Goal: Task Accomplishment & Management: Use online tool/utility

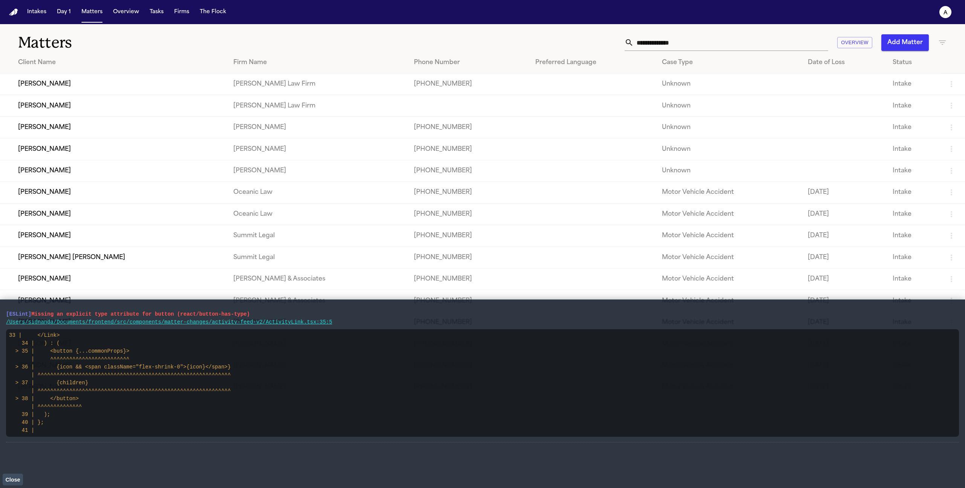
drag, startPoint x: 379, startPoint y: 323, endPoint x: 0, endPoint y: 313, distance: 379.3
click at [0, 313] on main "[ESLint] Missing an explicit type attribute for button (react/button-has-type) …" at bounding box center [482, 393] width 965 height 188
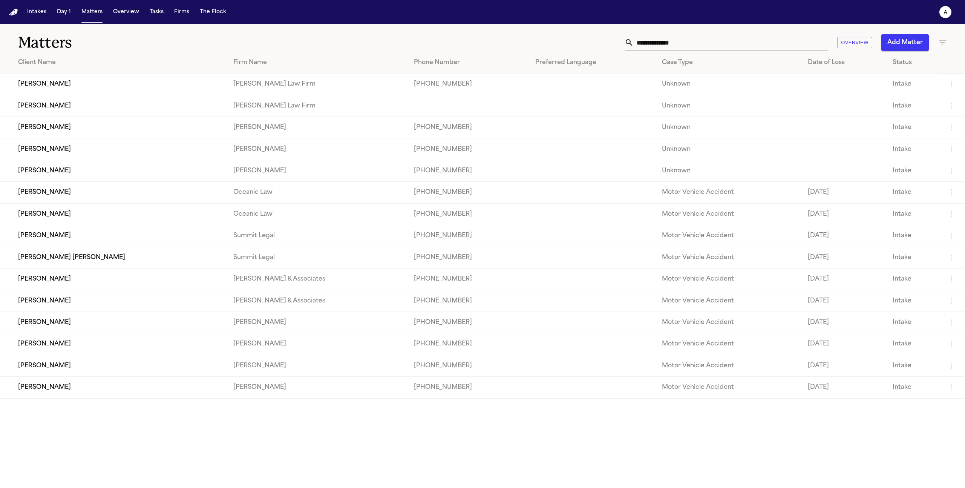
click at [89, 95] on td "JOSE SAAVEDRA REYES" at bounding box center [113, 84] width 227 height 21
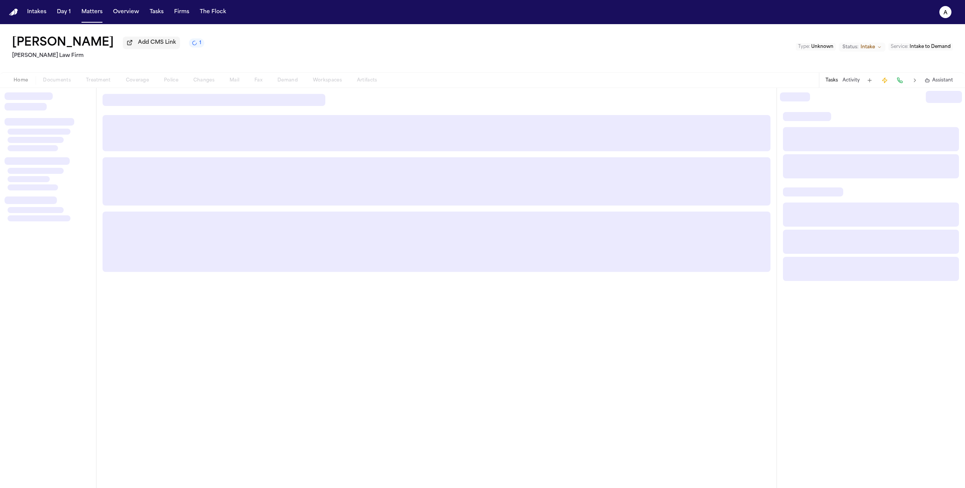
click at [96, 20] on nav "Intakes Day 1 Matters Overview Tasks Firms The Flock a" at bounding box center [482, 12] width 965 height 24
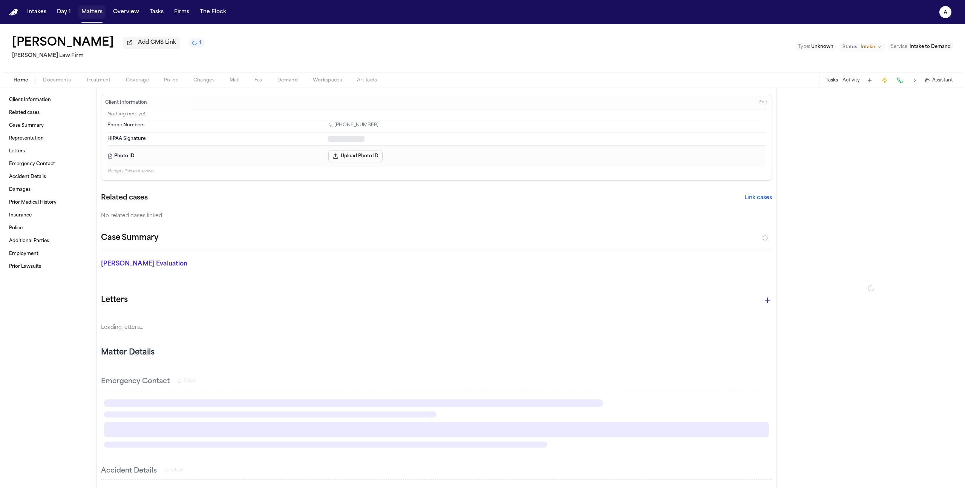
click at [93, 16] on button "Matters" at bounding box center [91, 12] width 27 height 14
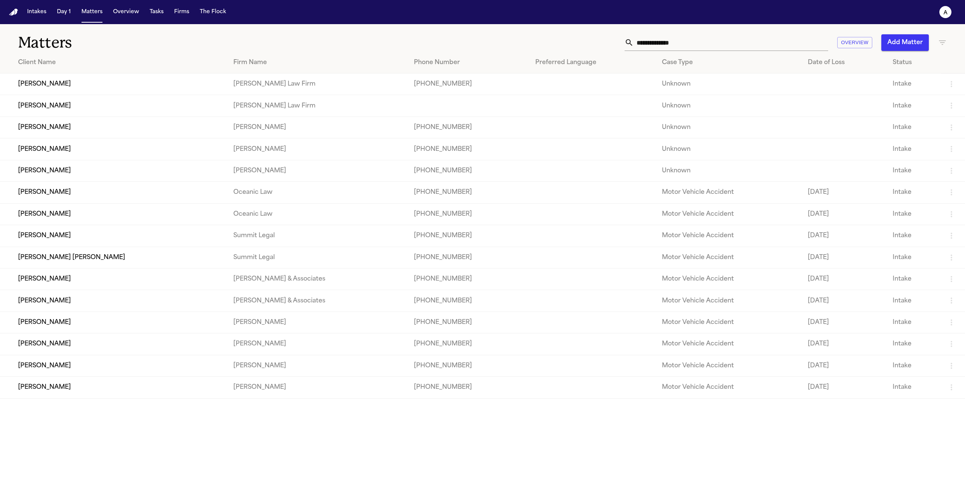
click at [39, 133] on td "[PERSON_NAME]" at bounding box center [113, 126] width 227 height 21
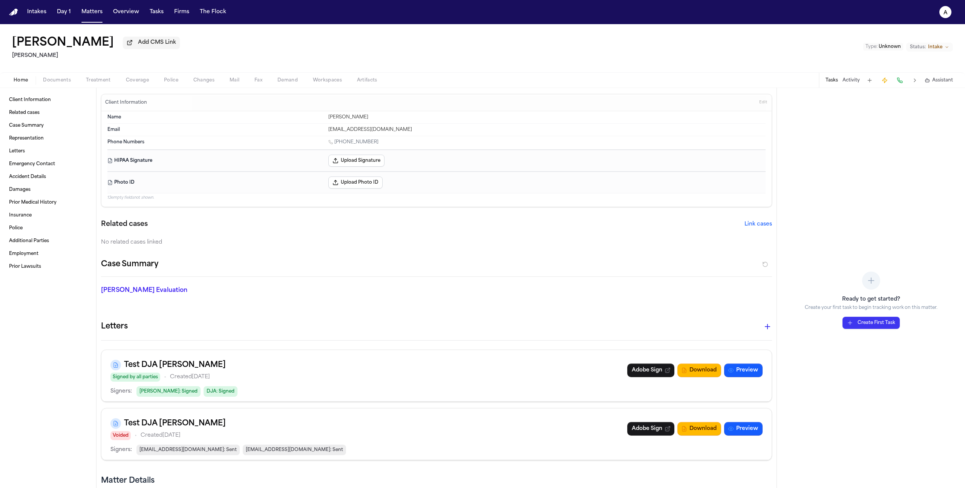
click at [101, 81] on span "Treatment" at bounding box center [98, 80] width 25 height 6
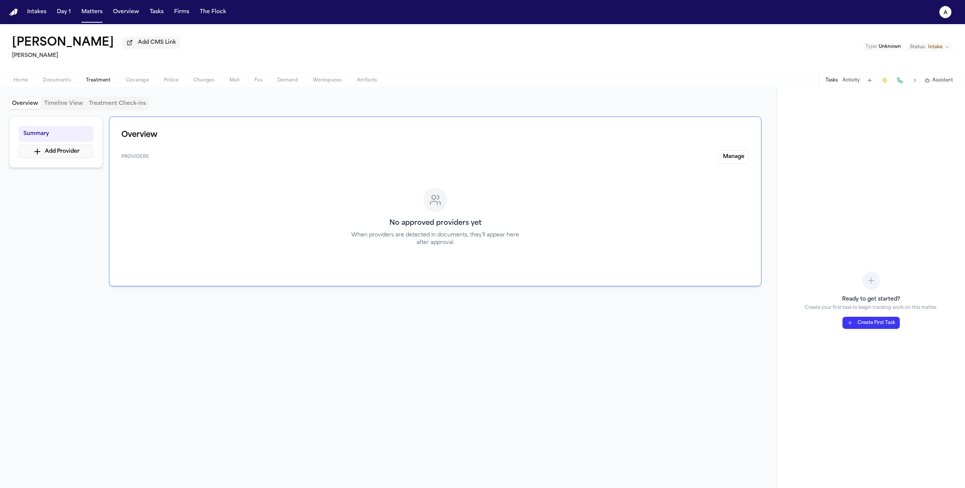
click at [69, 158] on button "Add Provider" at bounding box center [55, 152] width 75 height 14
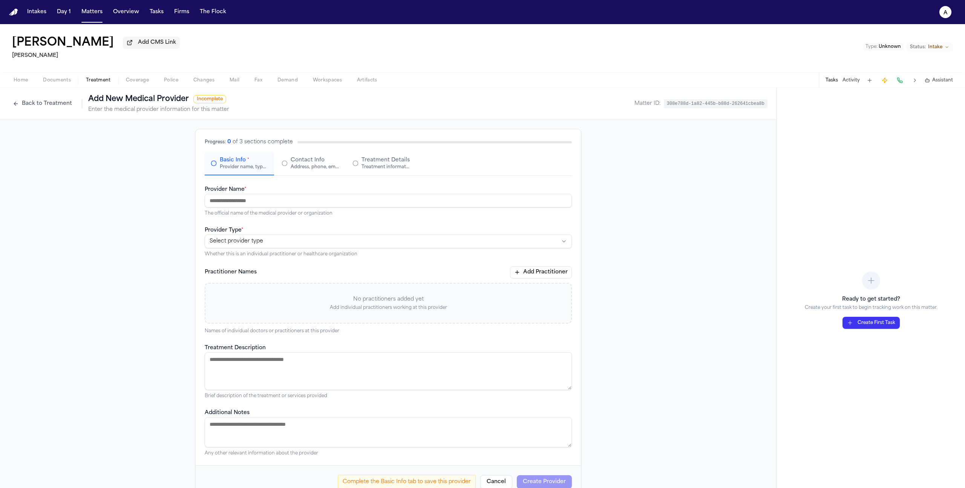
click at [256, 196] on input "Provider Name *" at bounding box center [388, 201] width 367 height 14
type input "**********"
click at [302, 244] on html "**********" at bounding box center [482, 244] width 965 height 488
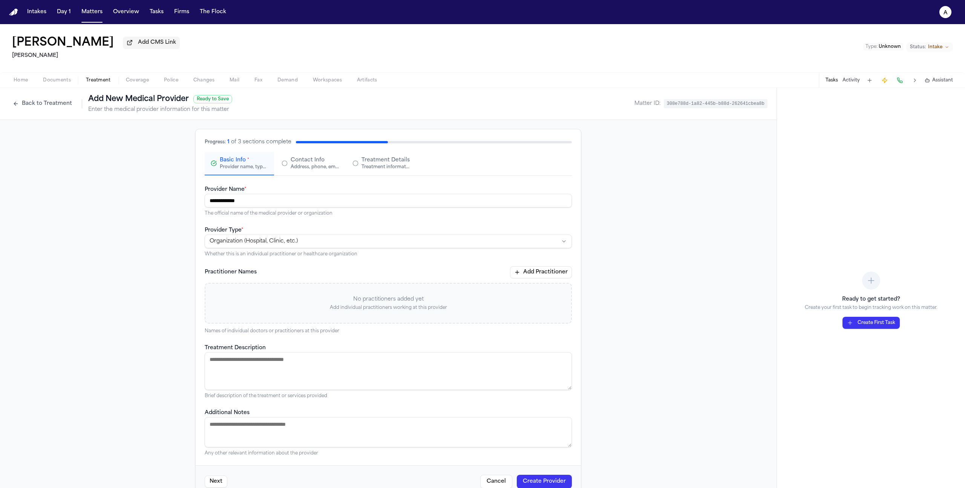
click at [303, 377] on textarea "Treatment Description" at bounding box center [388, 371] width 367 height 38
type textarea "*"
type textarea "**********"
click at [307, 159] on span "Contact Info" at bounding box center [308, 160] width 34 height 8
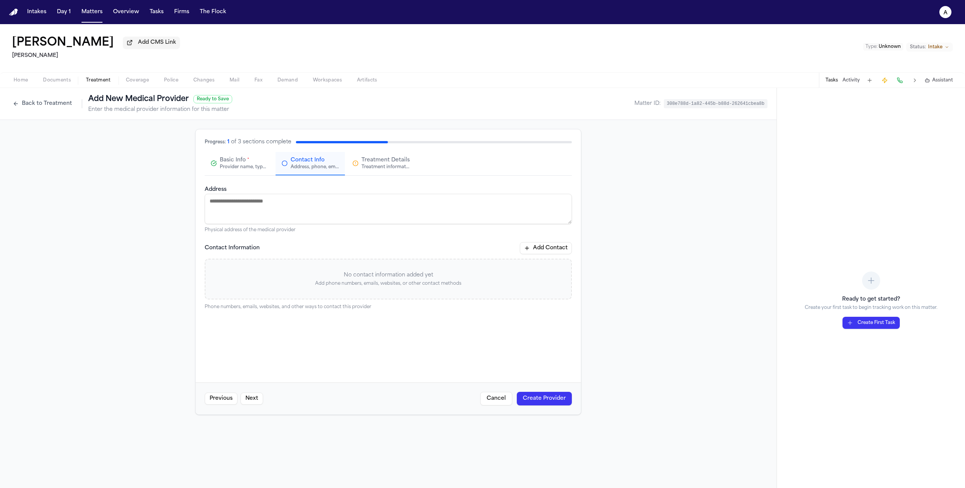
click at [308, 207] on textarea "Address" at bounding box center [388, 209] width 367 height 30
type textarea "*"
paste textarea "**********"
type textarea "**********"
click at [539, 248] on button "Add Contact" at bounding box center [546, 248] width 52 height 12
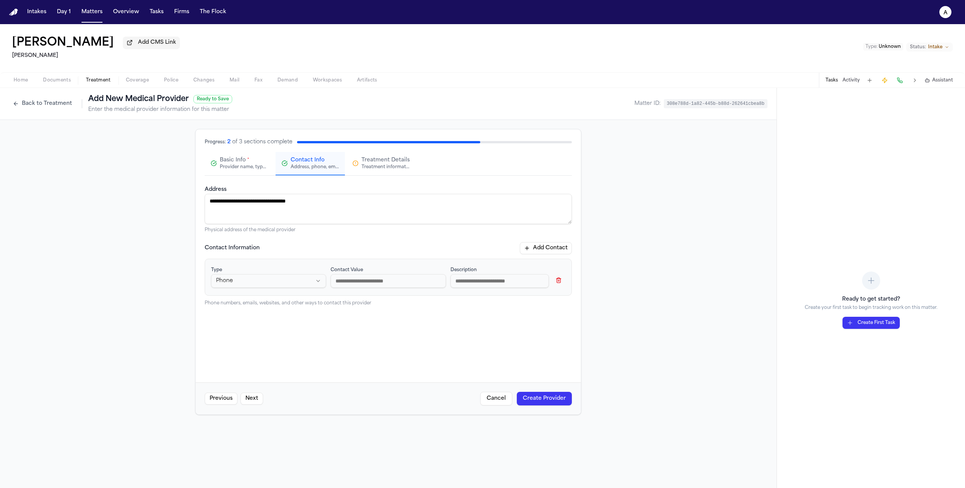
paste input "**********"
type input "**********"
click at [566, 395] on button "Create Provider" at bounding box center [544, 399] width 55 height 14
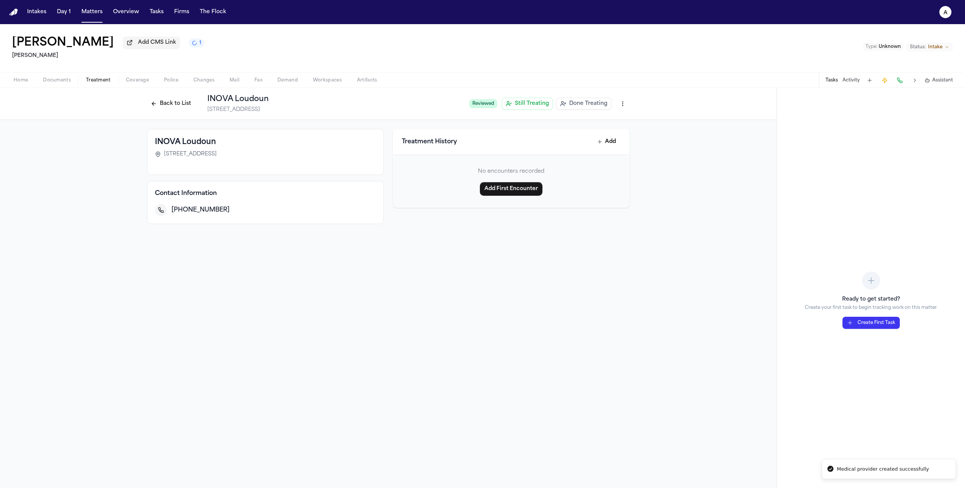
click at [624, 108] on html "Medical provider created successfully Intakes Day 1 Matters Overview Tasks Firm…" at bounding box center [482, 244] width 965 height 488
click at [288, 151] on html "Medical provider created successfully Intakes Day 1 Matters Overview Tasks Firm…" at bounding box center [482, 244] width 965 height 488
click at [163, 104] on button "Back to List" at bounding box center [171, 104] width 48 height 12
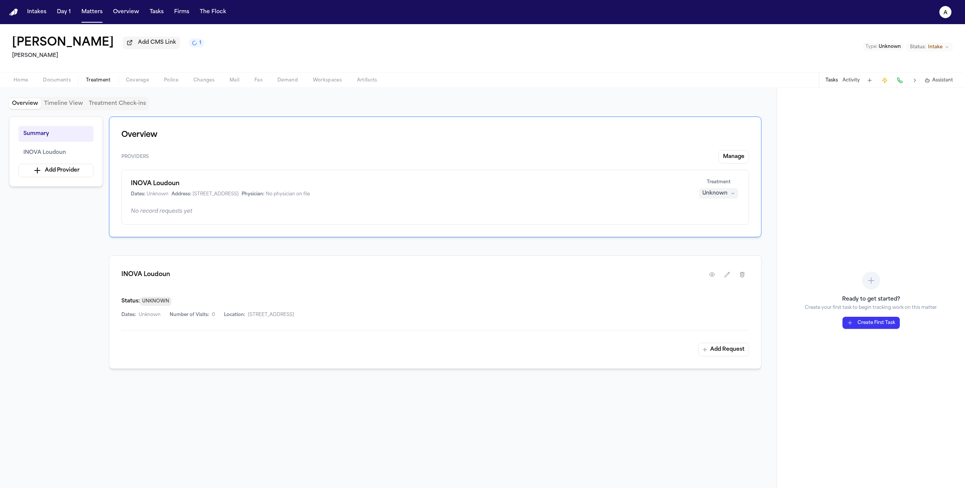
click at [861, 325] on button "Create First Task" at bounding box center [870, 323] width 57 height 12
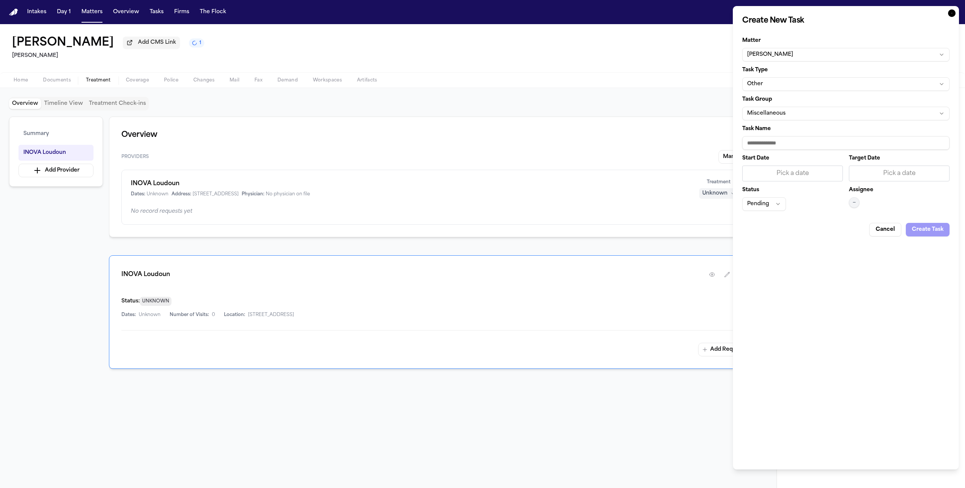
click at [789, 85] on button "Other" at bounding box center [845, 84] width 207 height 14
click at [755, 111] on body "Intakes Day 1 Matters Overview Tasks Firms The Flock a Jane Doe Add CMS Link 1 …" at bounding box center [482, 244] width 965 height 488
click at [758, 114] on button "Miscellaneous" at bounding box center [845, 114] width 207 height 14
click at [764, 118] on body "Intakes Day 1 Matters Overview Tasks Firms The Flock a Jane Doe Add CMS Link 1 …" at bounding box center [482, 244] width 965 height 488
click at [774, 145] on input "Task Name" at bounding box center [845, 143] width 207 height 14
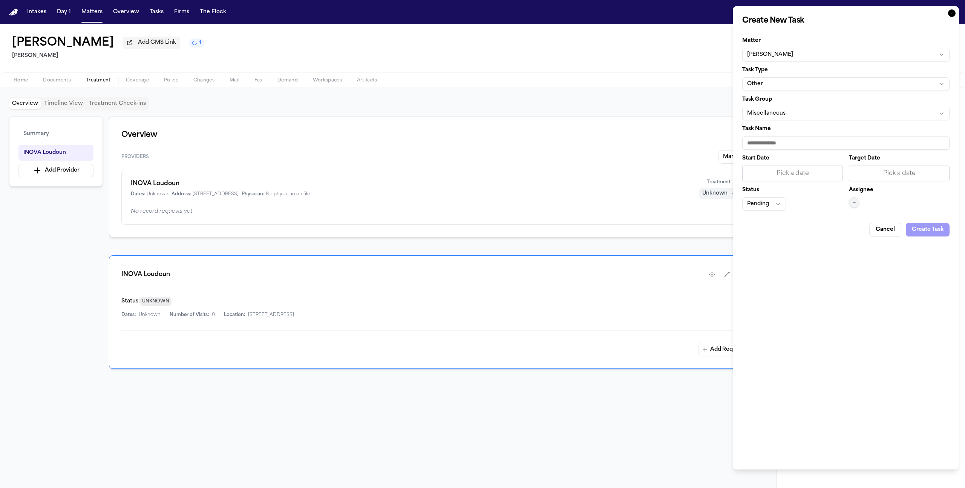
click at [798, 257] on div "Create New Task Matter Jane Doe Task Type Other Task Group Miscellaneous Task N…" at bounding box center [846, 237] width 226 height 463
click at [778, 205] on button "Pending" at bounding box center [764, 204] width 44 height 14
click at [832, 256] on body "Intakes Day 1 Matters Overview Tasks Firms The Flock a Jane Doe Add CMS Link 1 …" at bounding box center [482, 244] width 965 height 488
drag, startPoint x: 884, startPoint y: 227, endPoint x: 849, endPoint y: 227, distance: 35.1
click at [885, 227] on button "Cancel" at bounding box center [885, 230] width 32 height 14
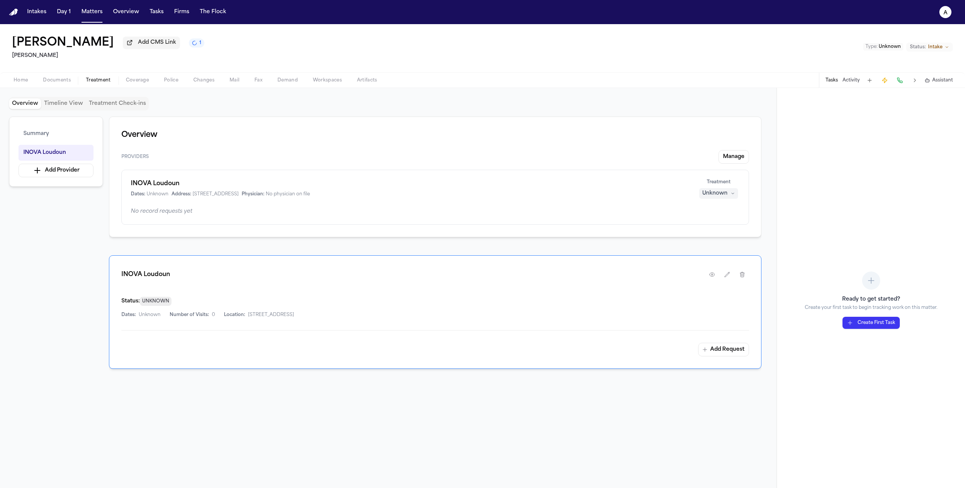
click at [676, 207] on div "INOVA Loudoun Dates: Unknown Address: 44045 Riverside Pkwy, Leesburg, VA 20176 …" at bounding box center [435, 197] width 628 height 55
click at [189, 47] on button "1" at bounding box center [196, 42] width 15 height 9
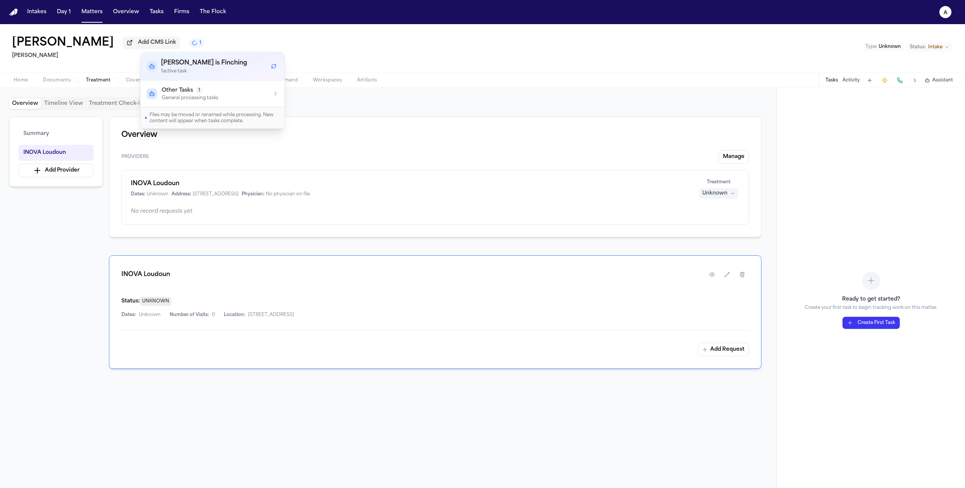
click at [263, 96] on div "Other Tasks 1 General processing tasks" at bounding box center [213, 94] width 132 height 14
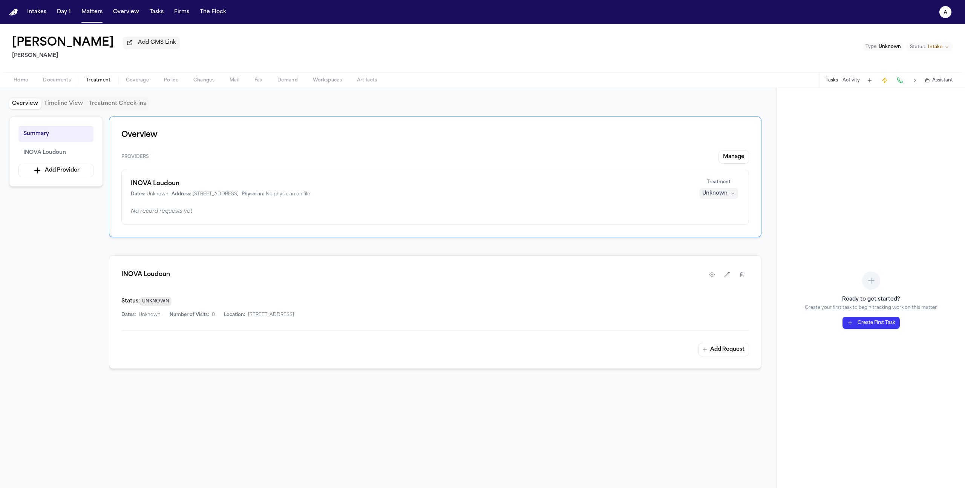
click at [877, 320] on button "Create First Task" at bounding box center [870, 323] width 57 height 12
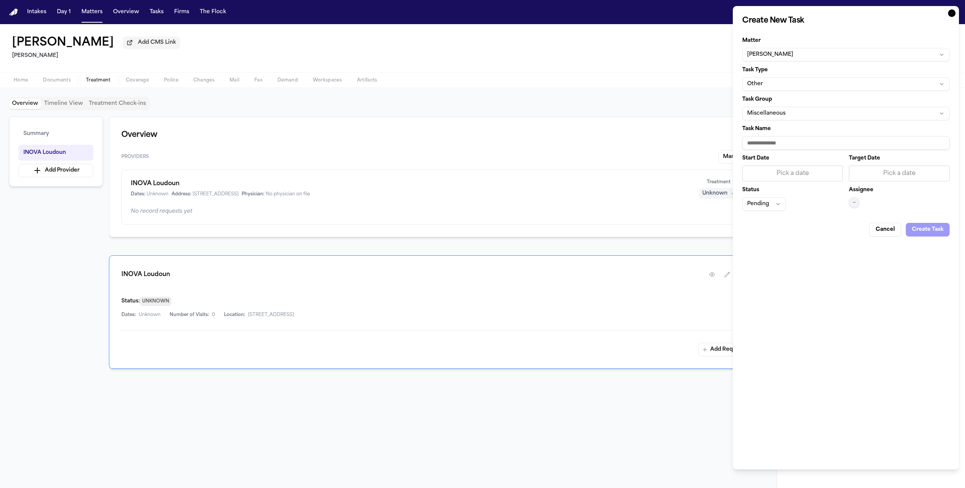
click at [794, 112] on button "Miscellaneous" at bounding box center [845, 114] width 207 height 14
click at [794, 112] on body "Intakes Day 1 Matters Overview Tasks Firms The Flock a Jane Doe Add CMS Link He…" at bounding box center [482, 244] width 965 height 488
click at [788, 148] on input "Task Name" at bounding box center [845, 143] width 207 height 14
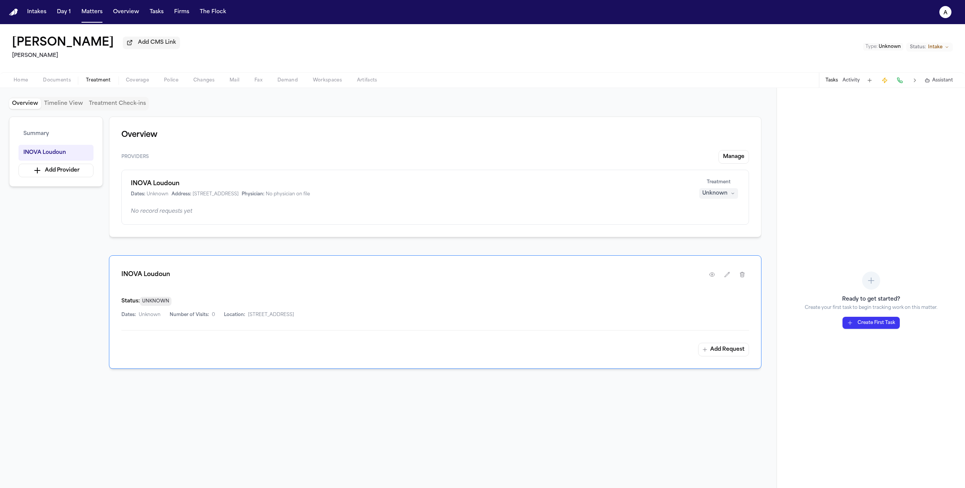
click at [734, 161] on button "Manage" at bounding box center [733, 157] width 31 height 14
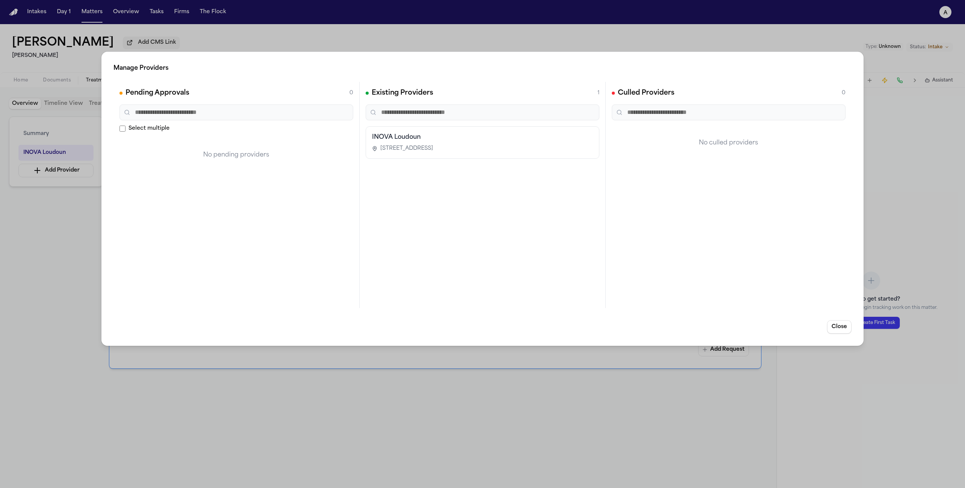
click at [419, 141] on h3 "INOVA Loudoun" at bounding box center [482, 137] width 221 height 9
click at [843, 331] on button "Close" at bounding box center [839, 327] width 25 height 14
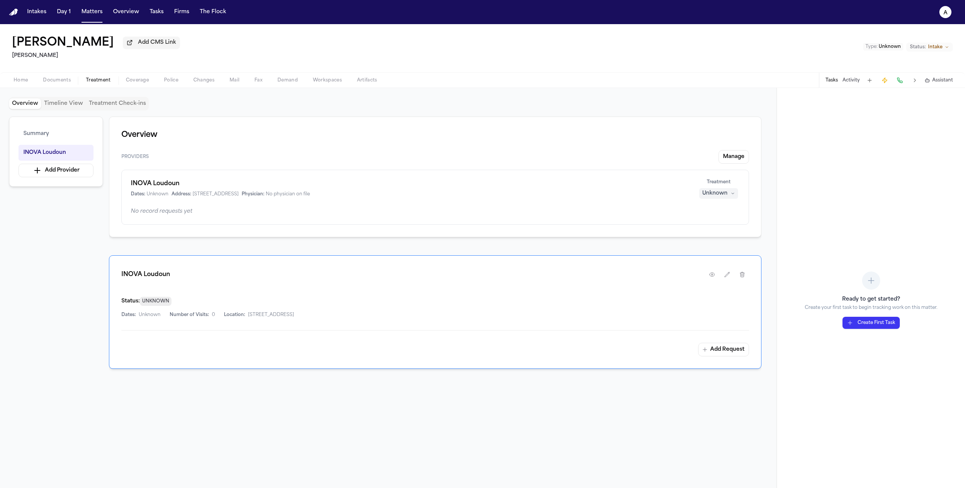
click at [870, 313] on div "Ready to get started? Create your first task to begin tracking work on this mat…" at bounding box center [871, 312] width 133 height 33
click at [870, 320] on button "Create First Task" at bounding box center [870, 323] width 57 height 12
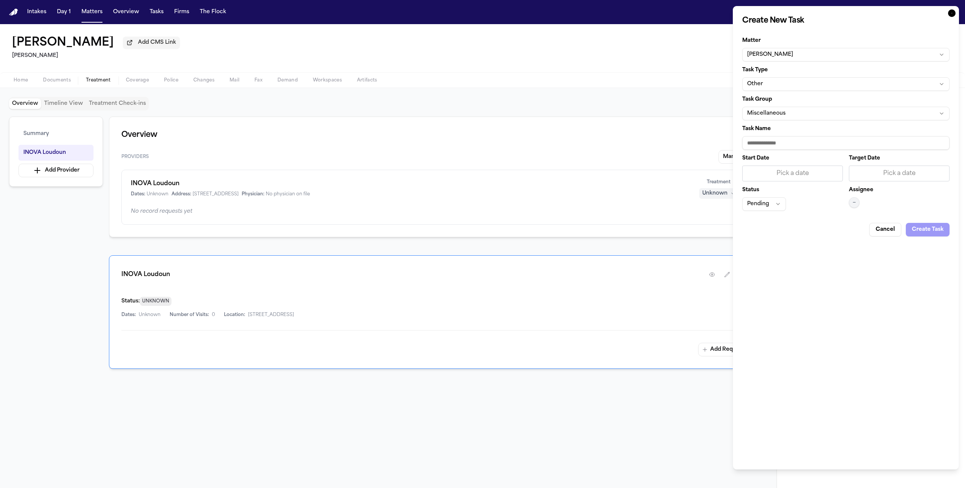
click at [783, 146] on input "Task Name" at bounding box center [845, 143] width 207 height 14
click at [788, 141] on input "Task Name" at bounding box center [845, 143] width 207 height 14
click at [787, 110] on button "Miscellaneous" at bounding box center [845, 114] width 207 height 14
click at [813, 110] on body "Intakes Day 1 Matters Overview Tasks Firms The Flock a Jane Doe Add CMS Link He…" at bounding box center [482, 244] width 965 height 488
click at [806, 83] on button "Other" at bounding box center [845, 84] width 207 height 14
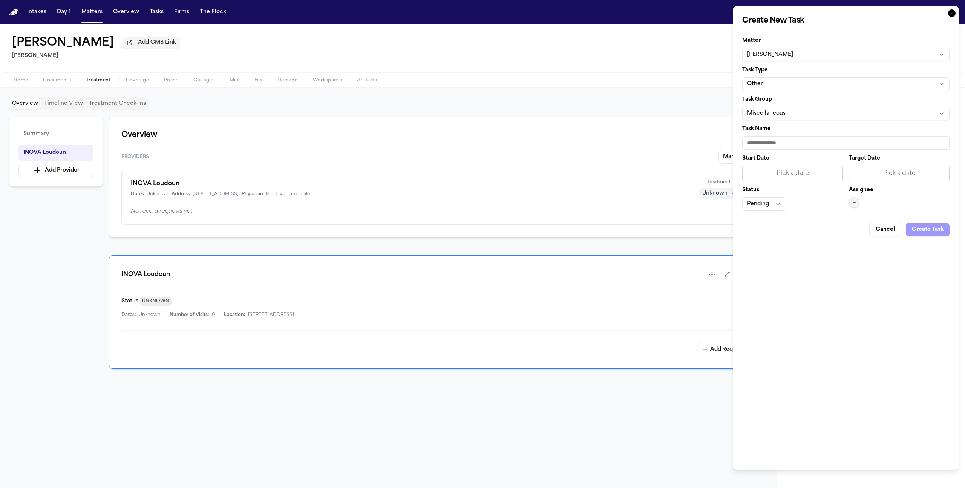
click at [804, 83] on body "Intakes Day 1 Matters Overview Tasks Firms The Flock a Jane Doe Add CMS Link He…" at bounding box center [482, 244] width 965 height 488
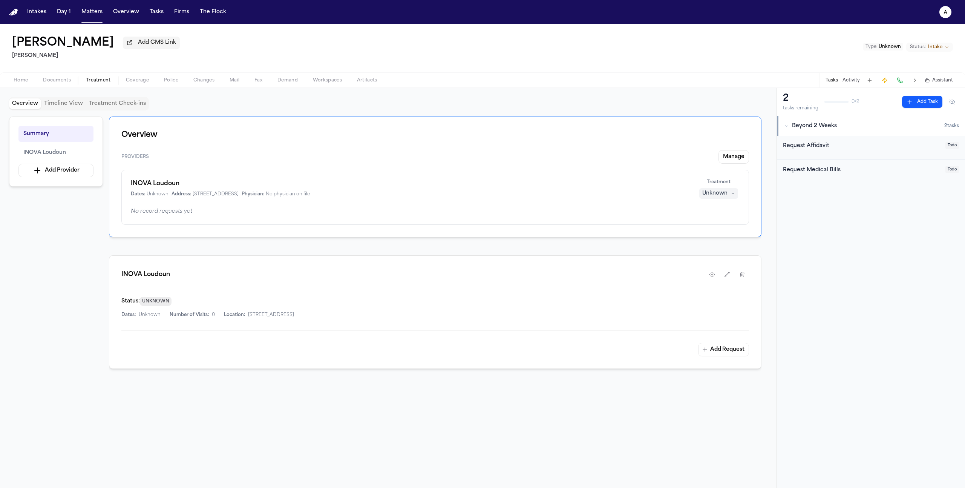
click at [839, 172] on div "Request Medical Bills" at bounding box center [862, 170] width 158 height 9
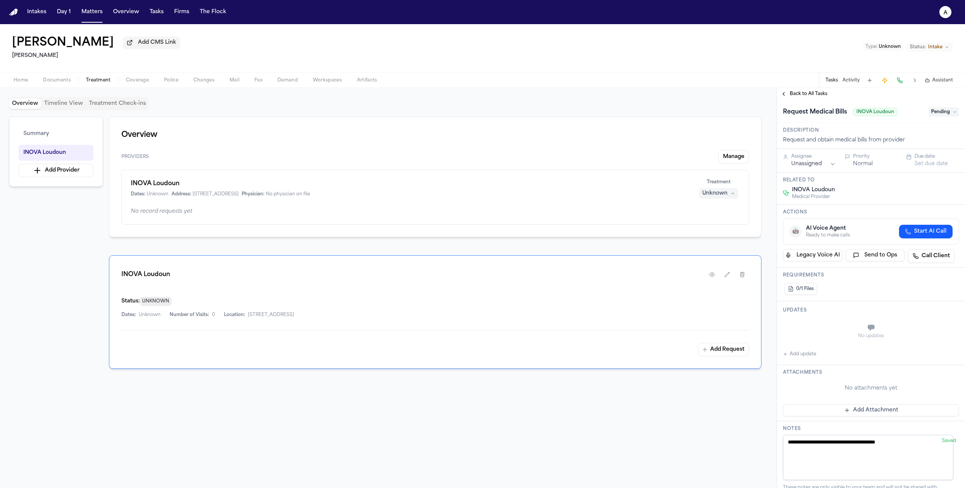
click at [802, 96] on span "Back to All Tasks" at bounding box center [809, 94] width 38 height 6
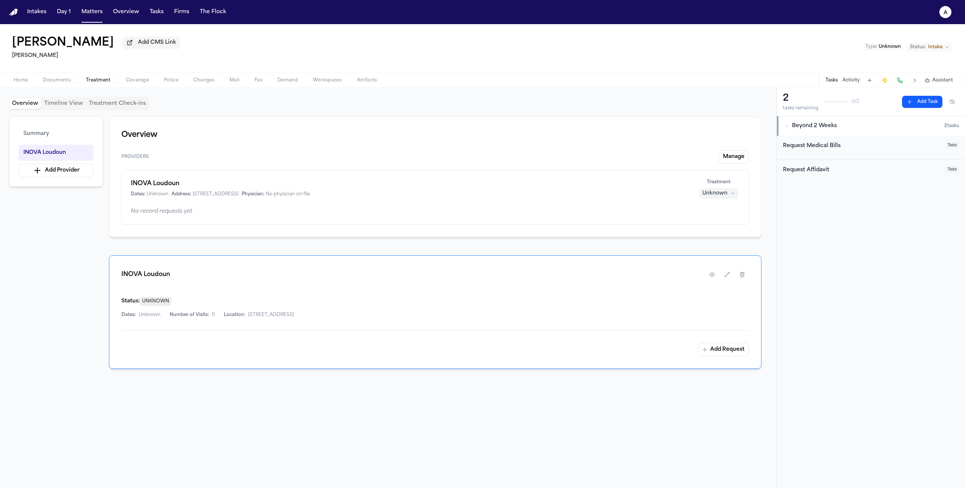
click at [816, 169] on div "Request Affidavit" at bounding box center [862, 170] width 158 height 9
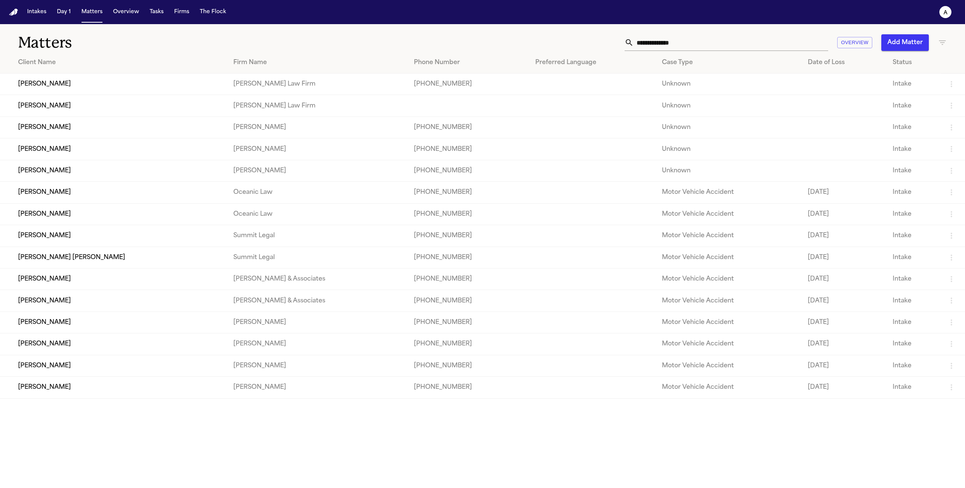
click at [47, 138] on td "[PERSON_NAME]" at bounding box center [113, 126] width 227 height 21
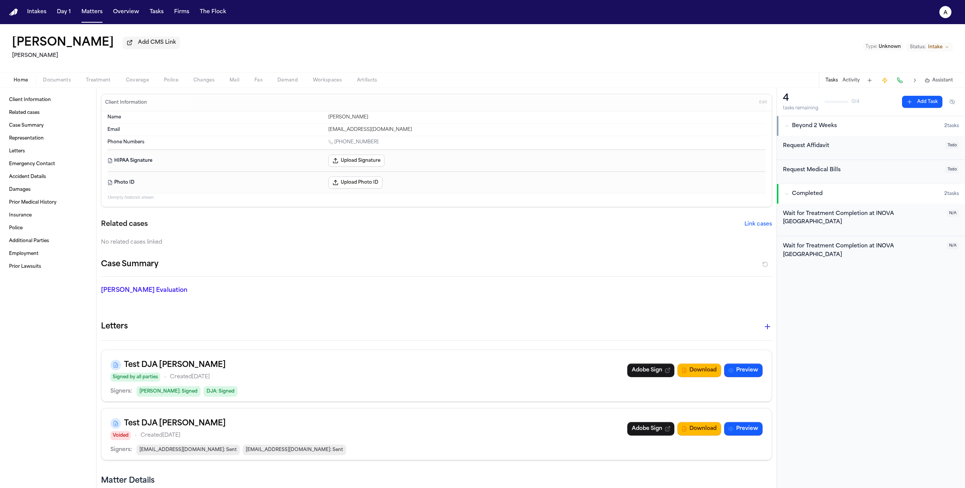
click at [95, 83] on span "Treatment" at bounding box center [98, 80] width 25 height 6
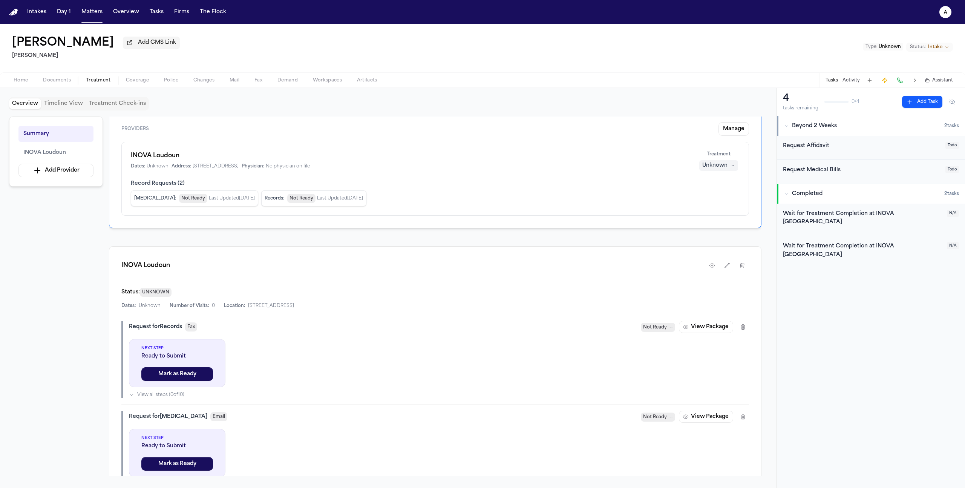
scroll to position [143, 0]
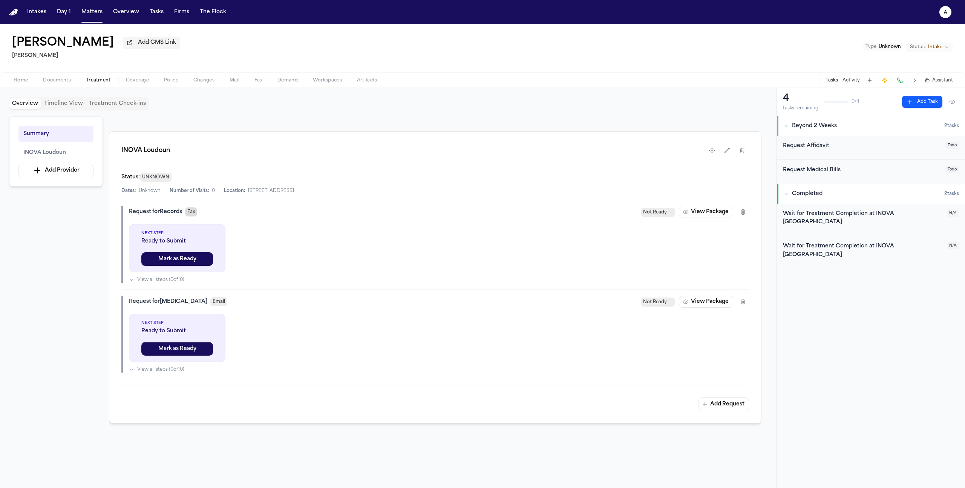
click at [194, 216] on span "Fax" at bounding box center [191, 211] width 12 height 9
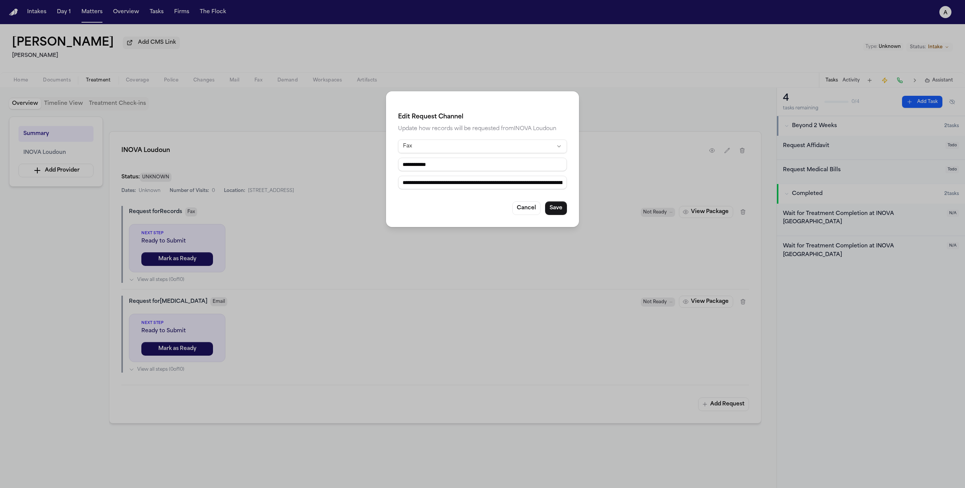
click at [368, 228] on div "**********" at bounding box center [482, 244] width 965 height 488
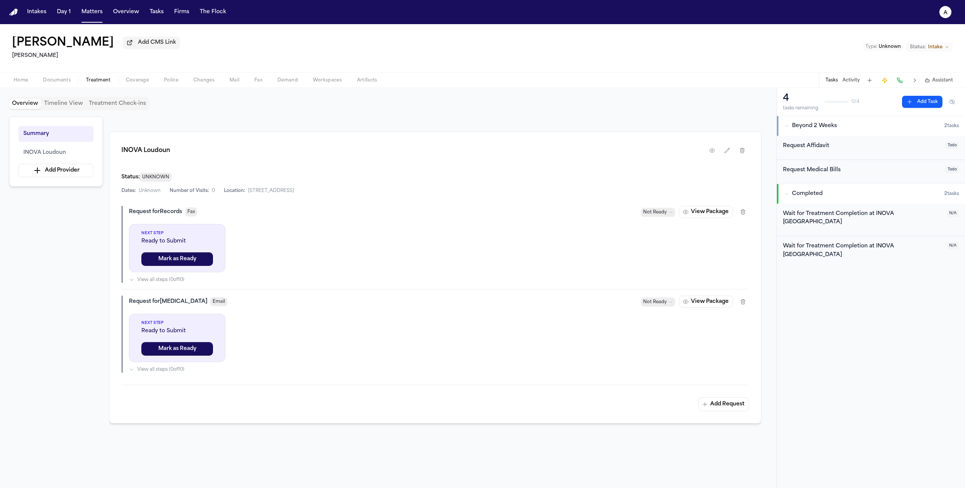
click at [819, 150] on div "Request Affidavit" at bounding box center [862, 146] width 158 height 9
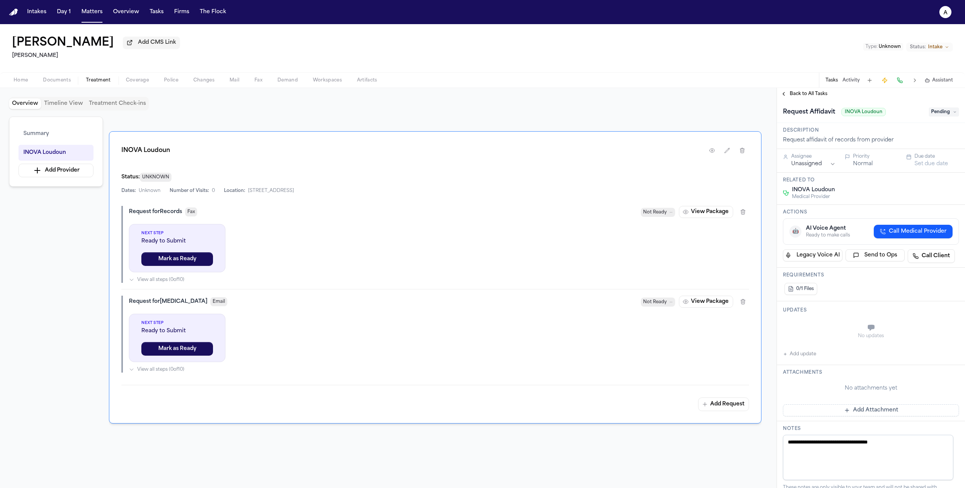
click at [816, 95] on span "Back to All Tasks" at bounding box center [809, 94] width 38 height 6
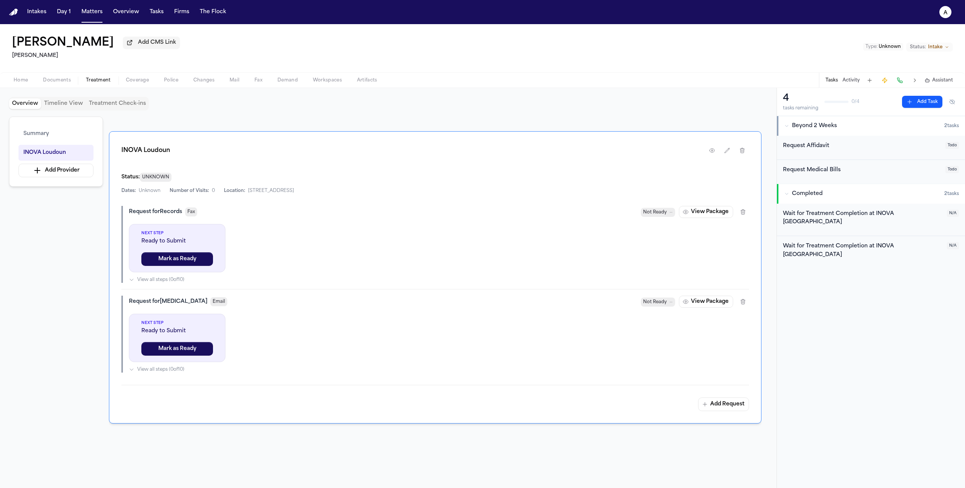
click at [841, 147] on div "Request Affidavit" at bounding box center [862, 146] width 158 height 9
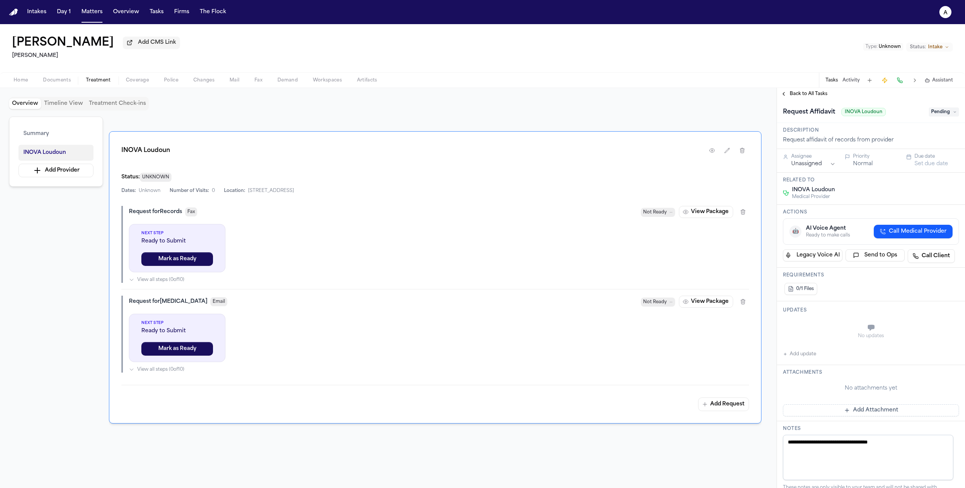
click at [67, 160] on button "INOVA Loudoun" at bounding box center [55, 153] width 75 height 16
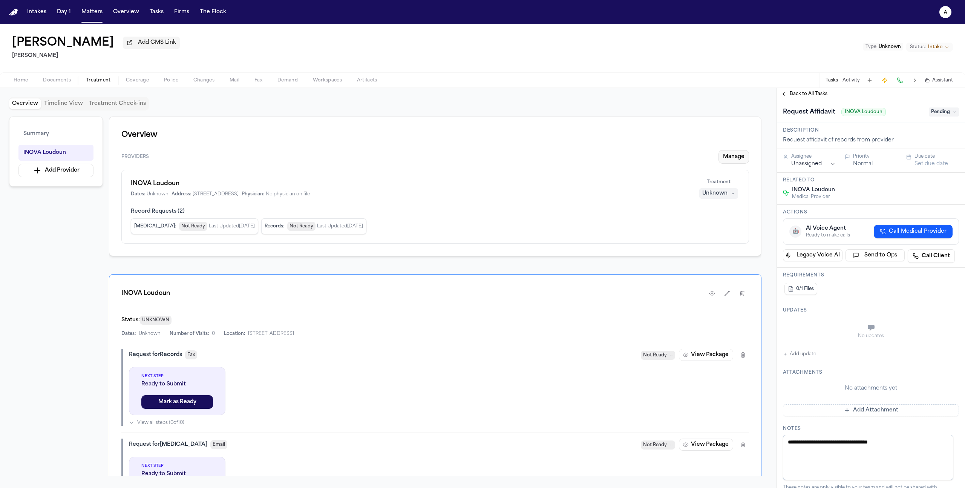
click at [728, 159] on button "Manage" at bounding box center [733, 157] width 31 height 14
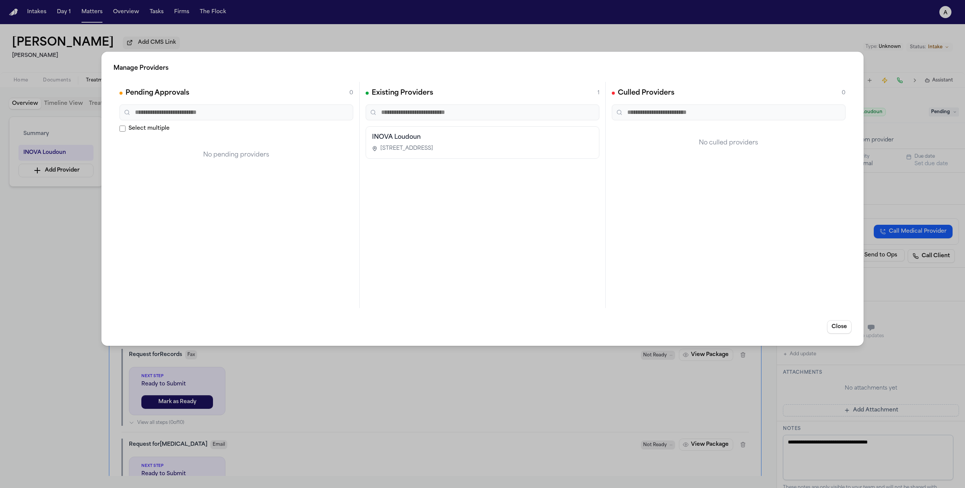
click at [369, 141] on div "INOVA Loudoun 44045 Riverside Pkwy, Leesburg, VA 20176" at bounding box center [483, 142] width 234 height 32
click at [846, 325] on button "Close" at bounding box center [839, 327] width 25 height 14
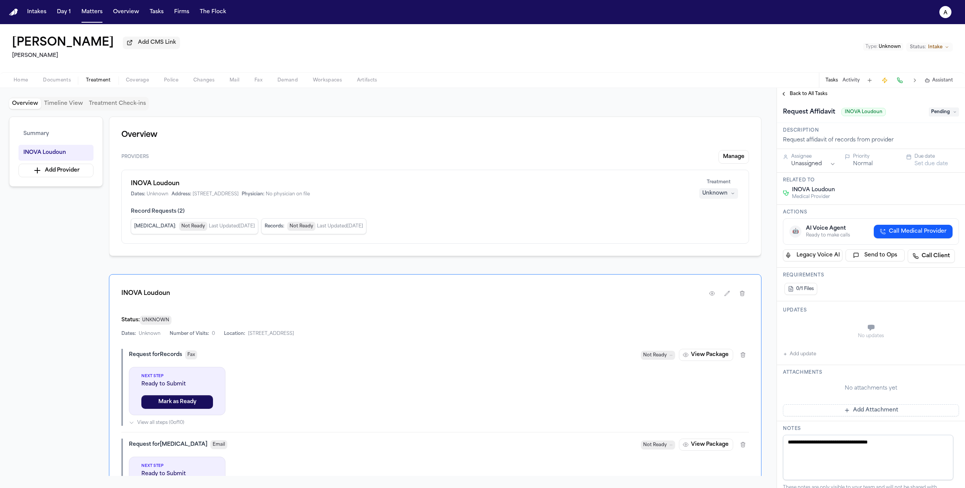
click at [163, 184] on h1 "INOVA Loudoun" at bounding box center [410, 183] width 558 height 9
click at [726, 295] on icon "button" at bounding box center [727, 293] width 6 height 6
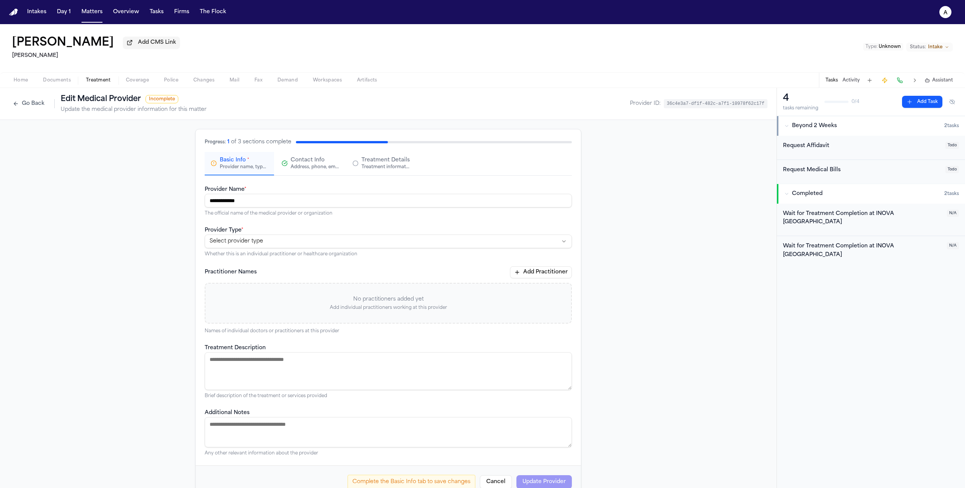
click at [295, 158] on button "Contact Info Address, phone, email, and other contact details" at bounding box center [310, 163] width 69 height 23
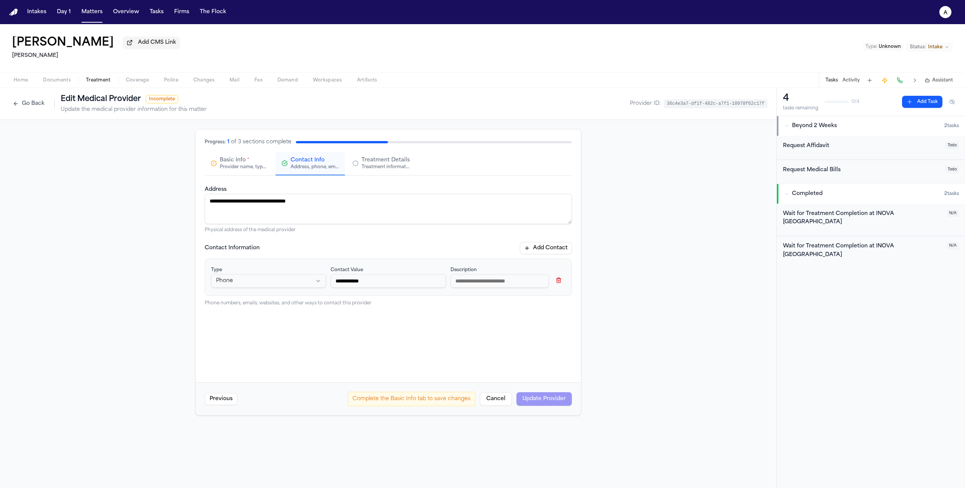
click at [824, 150] on div "Request Affidavit" at bounding box center [862, 146] width 158 height 9
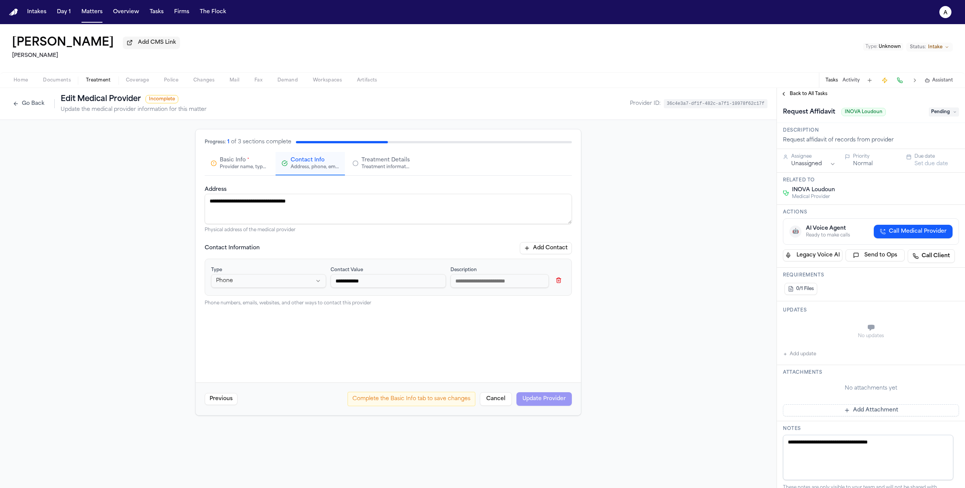
click at [803, 97] on span "Back to All Tasks" at bounding box center [809, 94] width 38 height 6
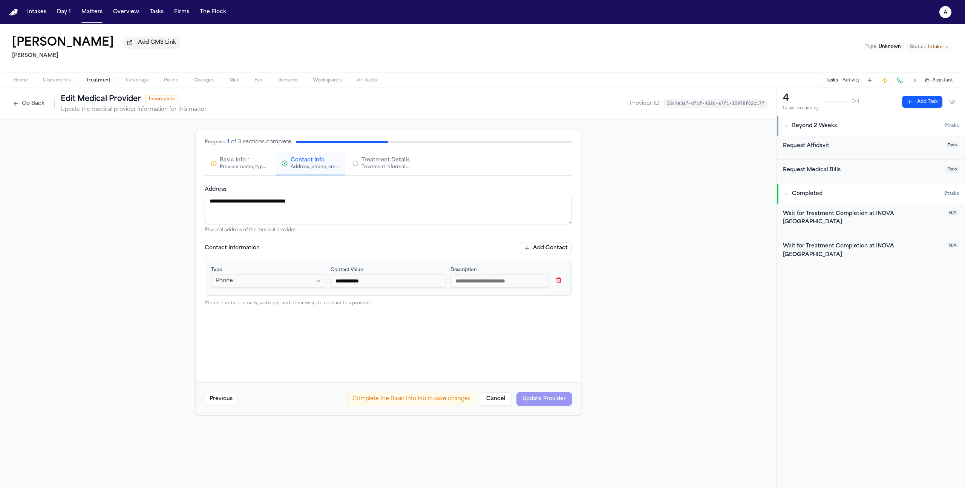
click at [801, 161] on div "Request Medical Bills Todo" at bounding box center [871, 172] width 188 height 24
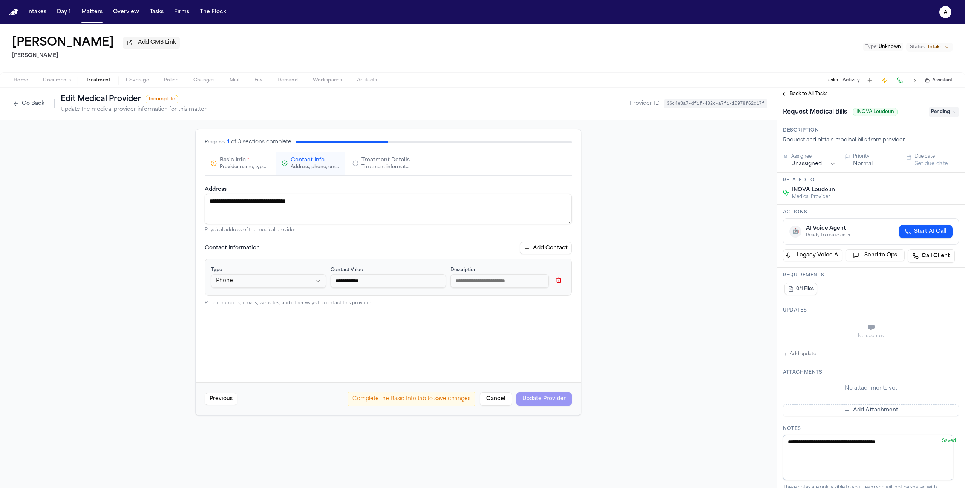
scroll to position [2, 0]
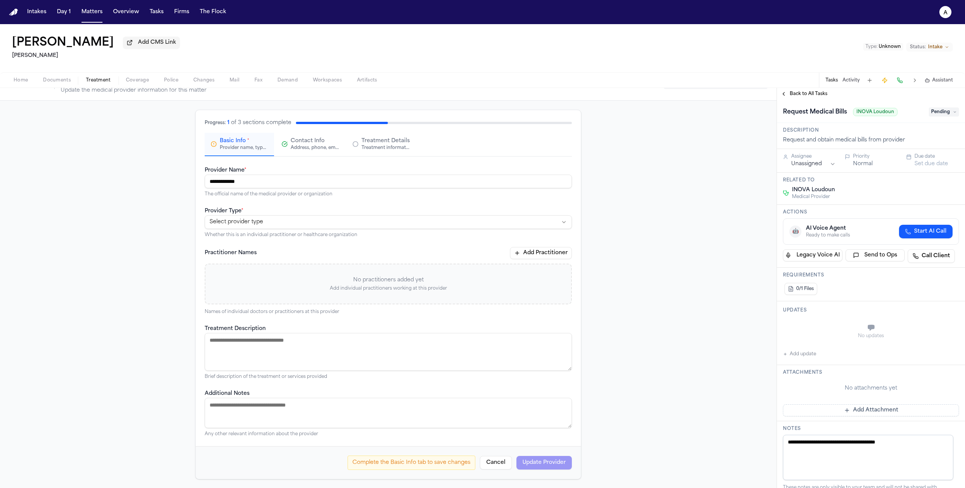
scroll to position [21, 0]
click at [311, 137] on button "Contact Info Address, phone, email, and other contact details" at bounding box center [310, 143] width 69 height 23
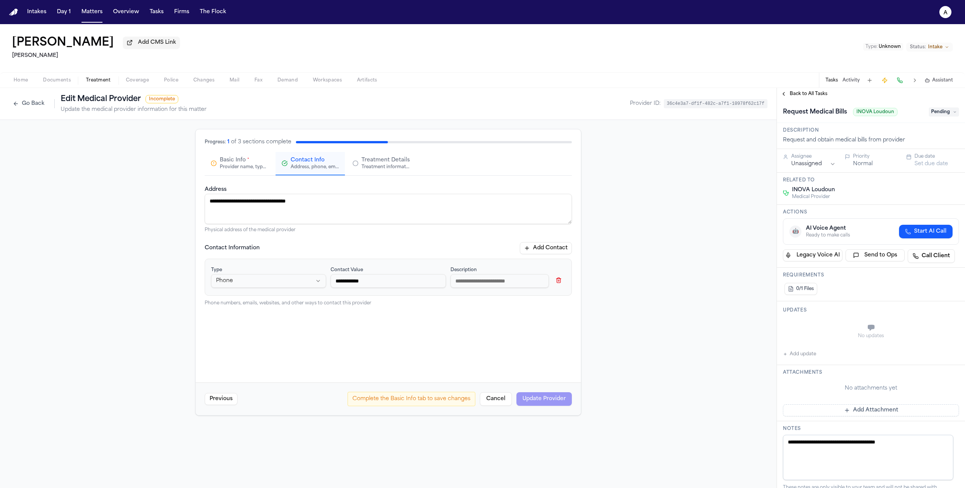
click at [531, 251] on button "Add Contact" at bounding box center [546, 248] width 52 height 12
click at [254, 325] on html "**********" at bounding box center [482, 244] width 965 height 488
select select "***"
click at [403, 280] on input "**********" at bounding box center [388, 281] width 115 height 14
click at [402, 321] on input at bounding box center [388, 324] width 115 height 14
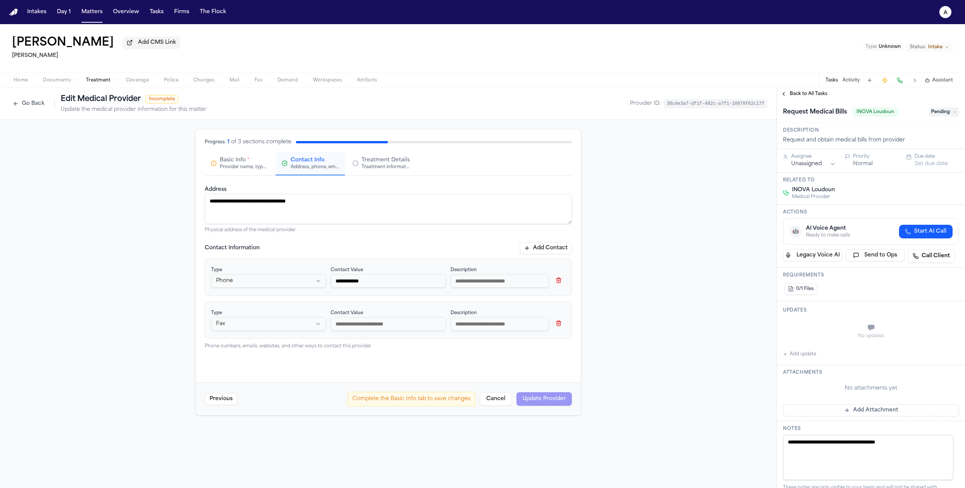
paste input "**********"
type input "**********"
click at [547, 401] on div "Complete the Basic Info tab to save changes Cancel Update Provider" at bounding box center [460, 399] width 224 height 14
click at [247, 163] on span "*" at bounding box center [248, 160] width 2 height 6
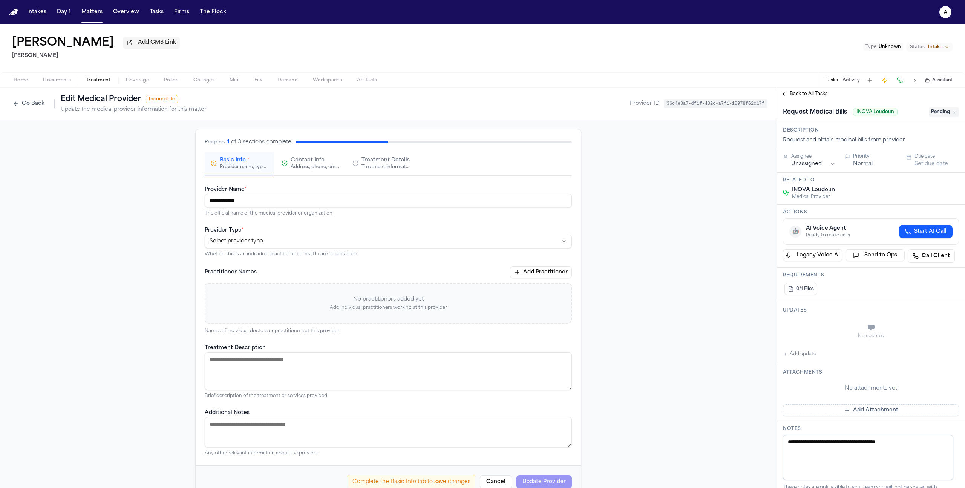
click at [303, 242] on html "**********" at bounding box center [482, 244] width 965 height 488
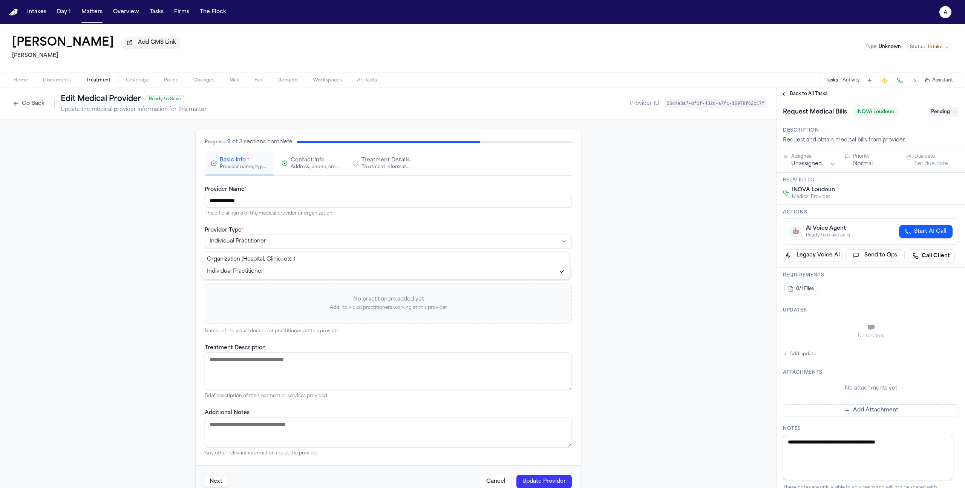
click at [352, 238] on html "**********" at bounding box center [482, 244] width 965 height 488
select select "**********"
click at [541, 483] on button "Update Provider" at bounding box center [543, 482] width 55 height 14
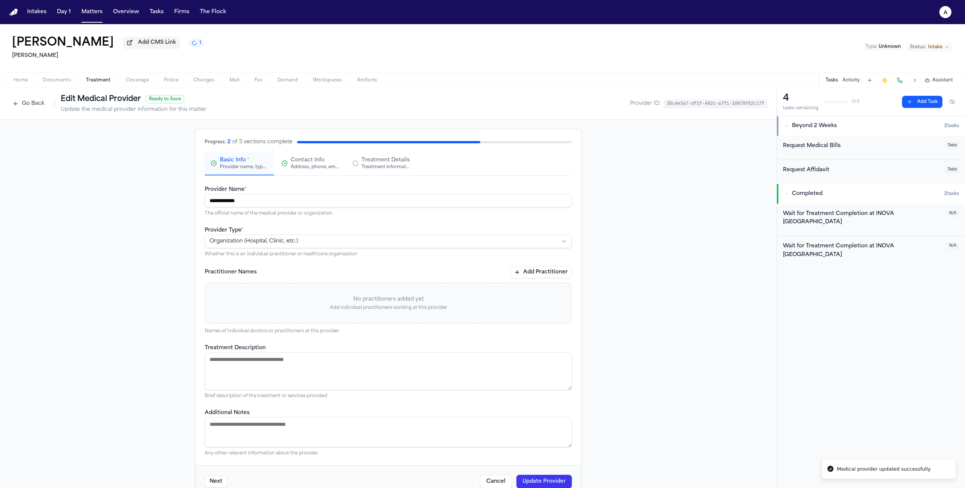
click at [841, 147] on div "Request Medical Bills" at bounding box center [862, 146] width 158 height 9
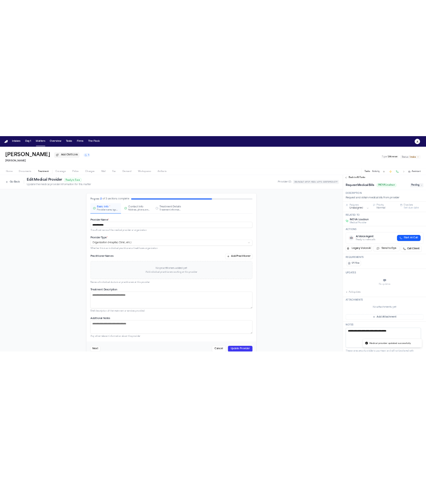
scroll to position [2, 0]
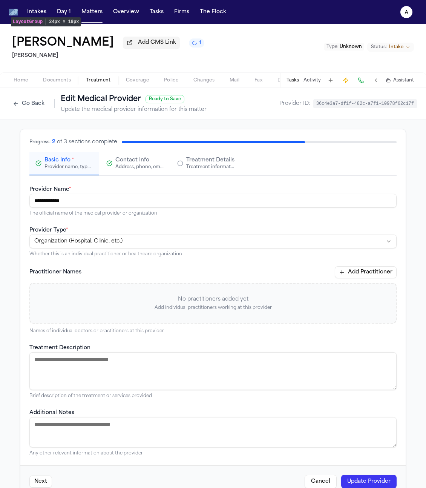
click at [297, 81] on button "Tasks" at bounding box center [292, 80] width 12 height 6
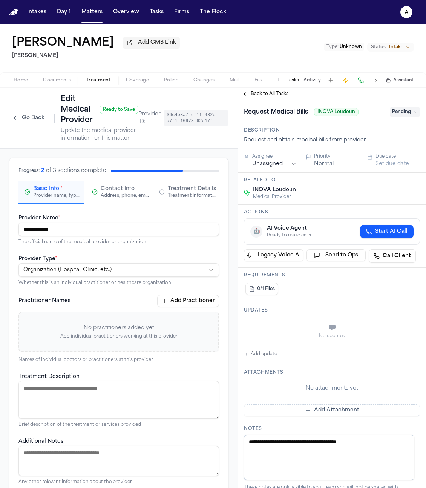
click at [31, 122] on button "Go Back" at bounding box center [28, 118] width 39 height 12
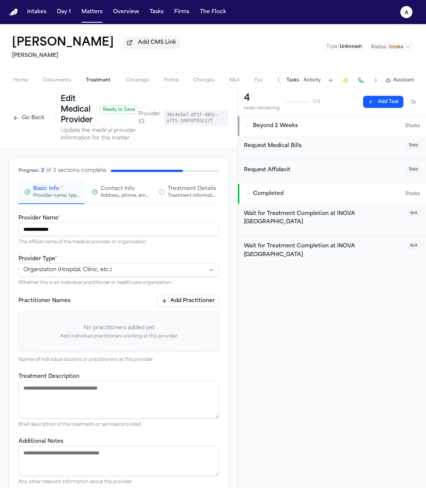
click at [288, 153] on div "Request Medical Bills" at bounding box center [323, 148] width 158 height 12
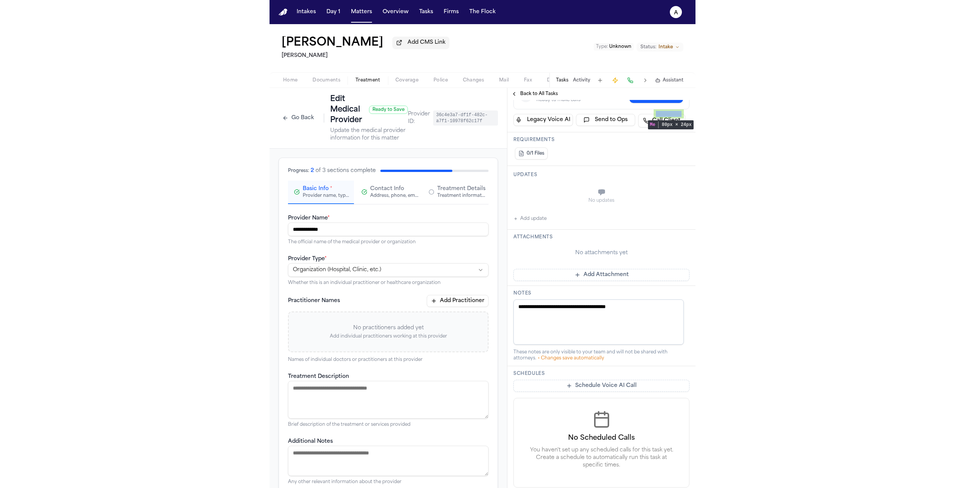
scroll to position [164, 0]
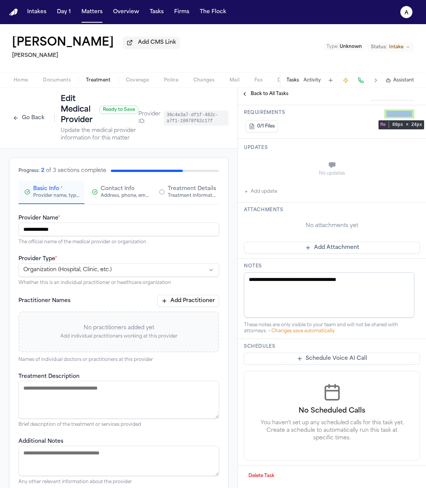
click at [28, 124] on button "Go Back" at bounding box center [28, 118] width 39 height 12
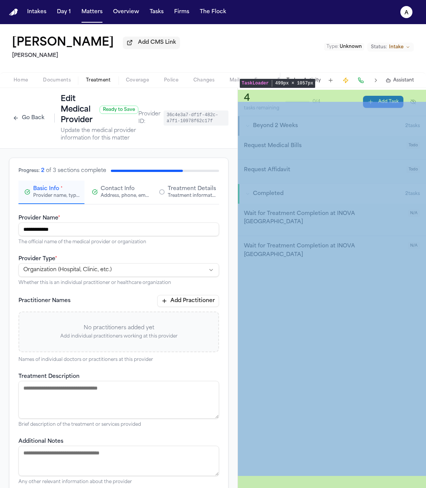
click at [25, 115] on button "Go Back" at bounding box center [28, 118] width 39 height 12
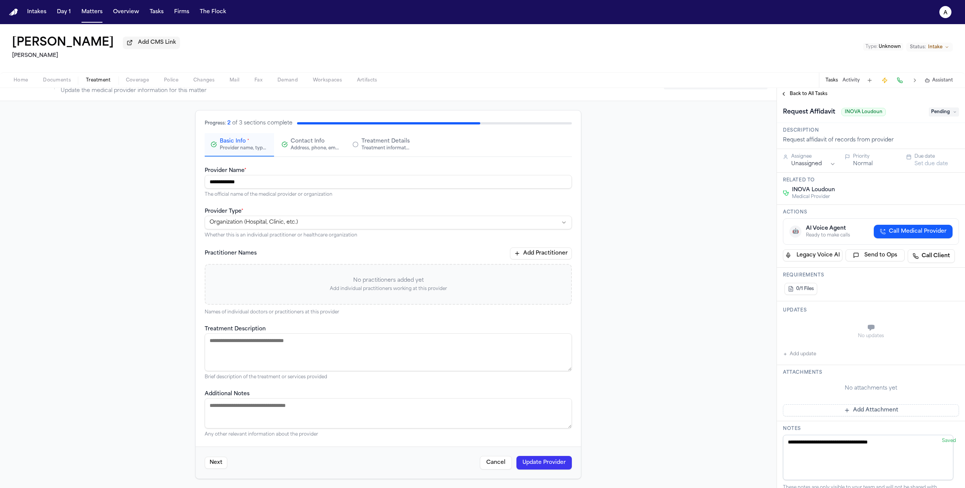
scroll to position [19, 0]
click at [556, 469] on button "Update Provider" at bounding box center [543, 463] width 55 height 14
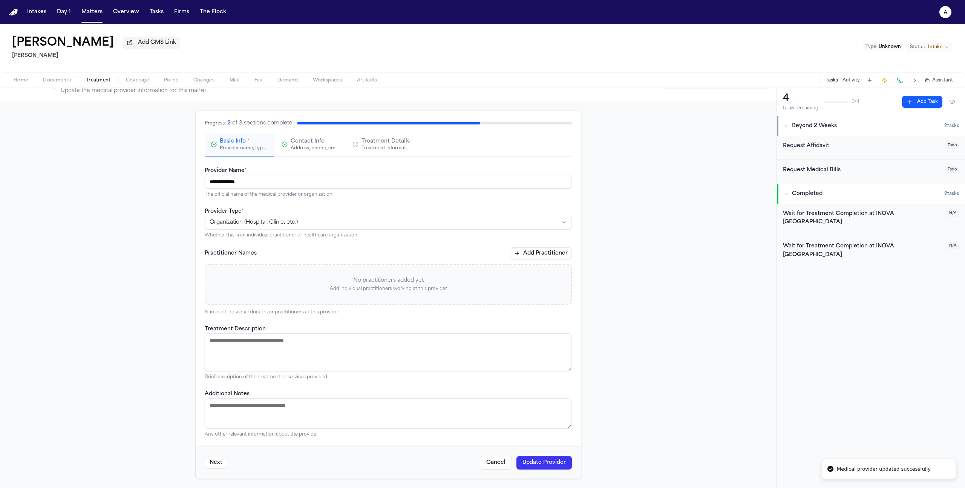
click at [836, 175] on div "Request Medical Bills" at bounding box center [862, 170] width 158 height 9
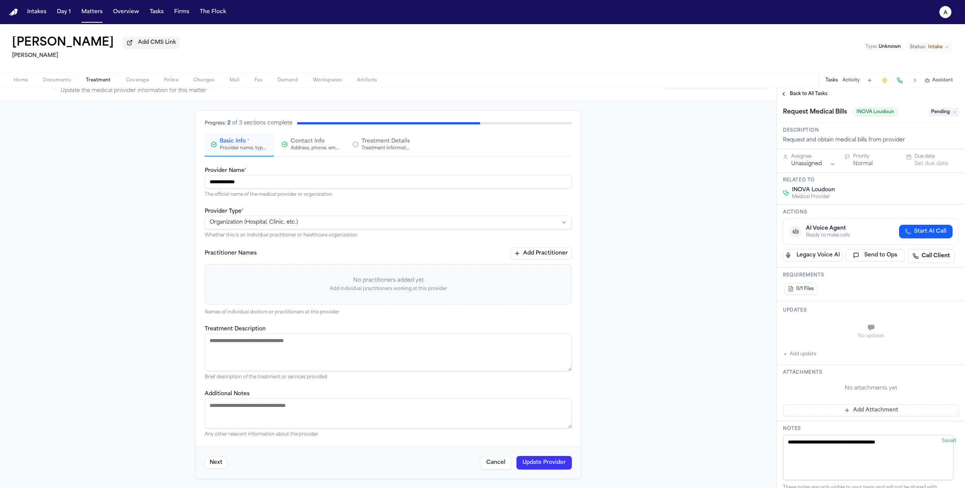
click at [793, 95] on span "Back to All Tasks" at bounding box center [809, 94] width 38 height 6
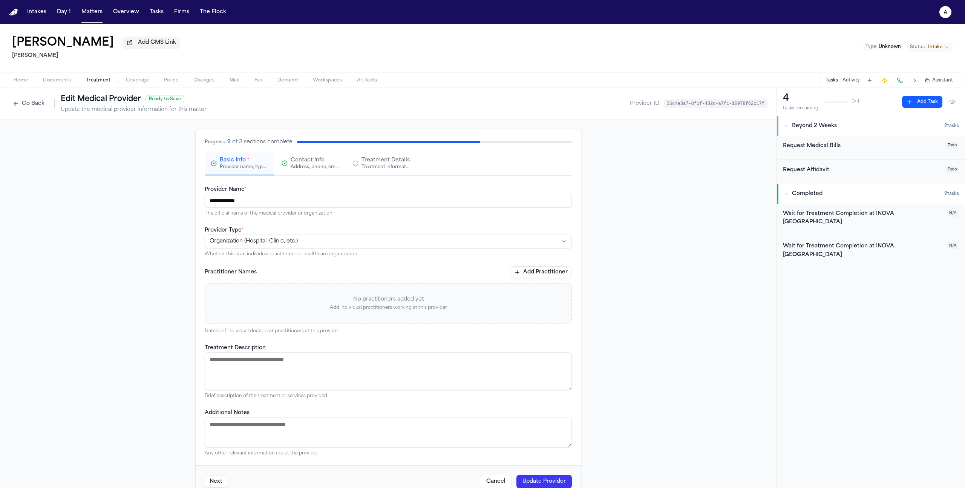
click at [107, 83] on span "Treatment" at bounding box center [98, 80] width 25 height 6
click at [45, 101] on button "Go Back" at bounding box center [28, 104] width 39 height 12
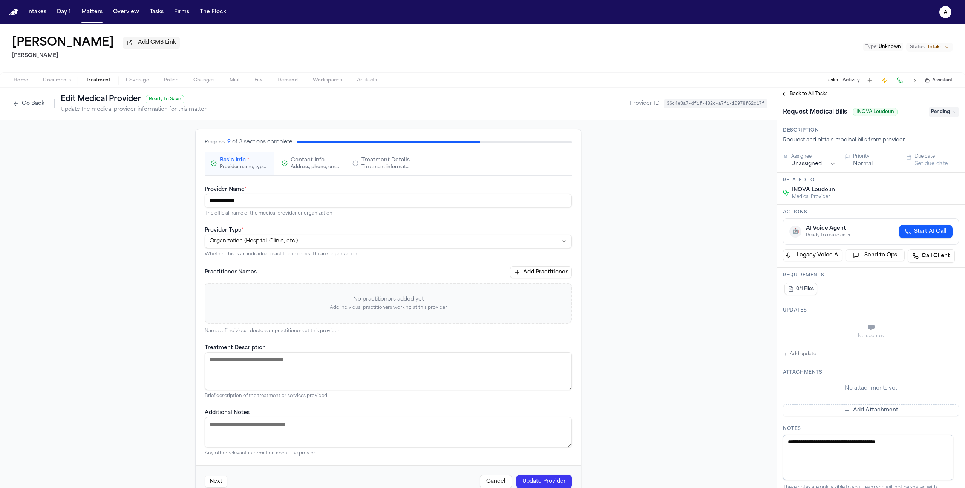
click at [38, 110] on button "Go Back" at bounding box center [28, 104] width 39 height 12
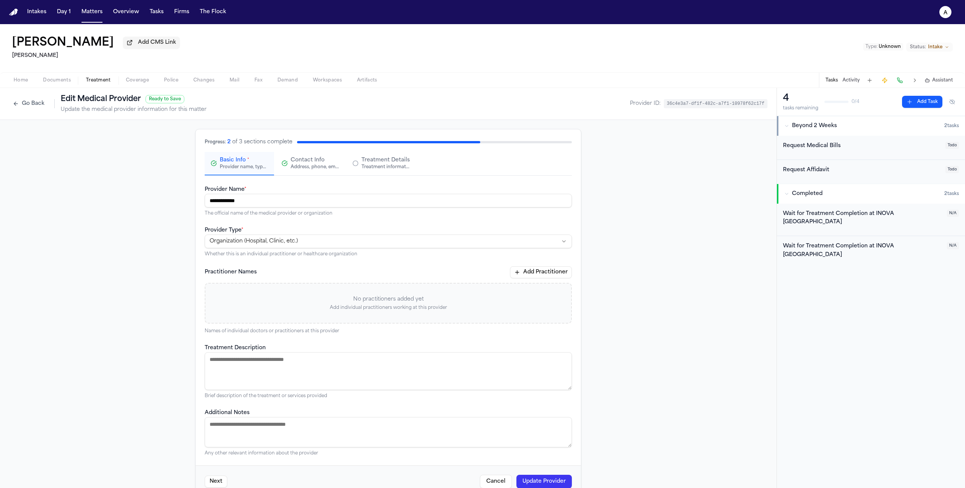
click at [38, 110] on button "Go Back" at bounding box center [28, 104] width 39 height 12
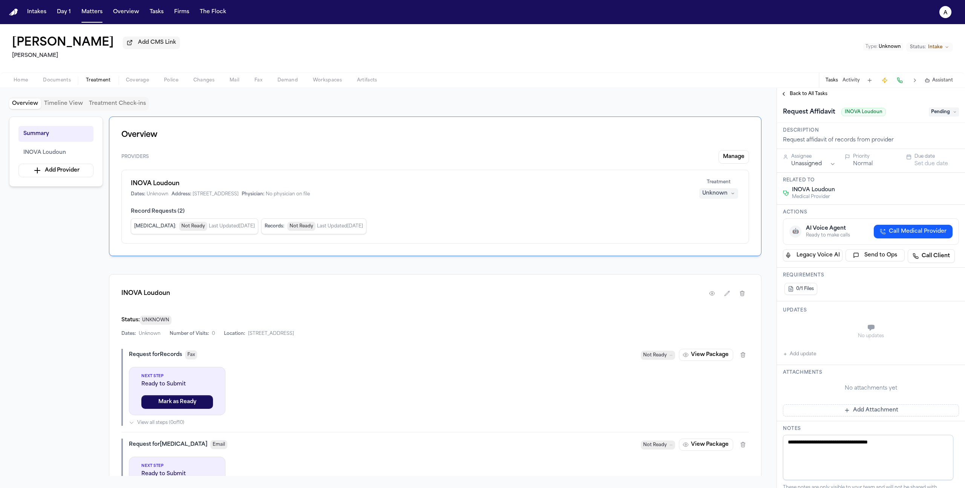
click at [38, 109] on button "Overview" at bounding box center [25, 103] width 32 height 11
click at [807, 95] on span "Back to All Tasks" at bounding box center [809, 94] width 38 height 6
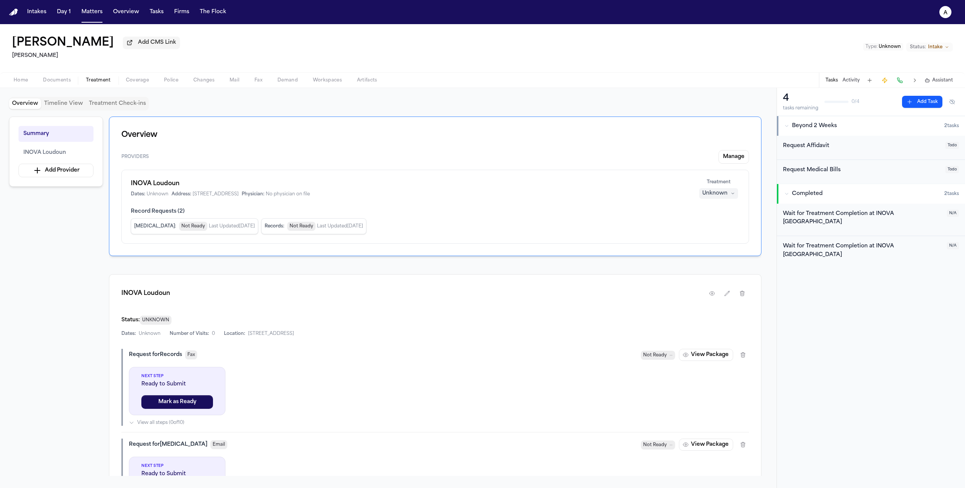
click at [824, 168] on div "Request Medical Bills" at bounding box center [862, 170] width 158 height 9
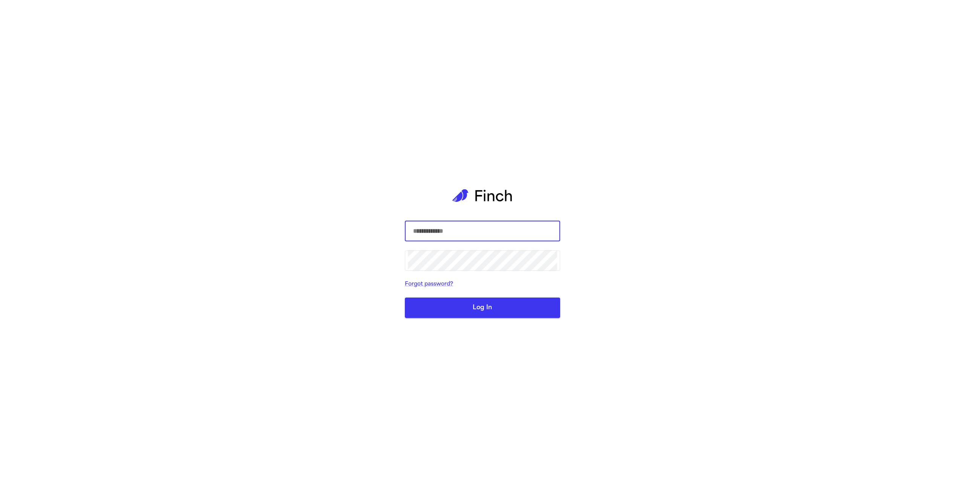
type input "*****"
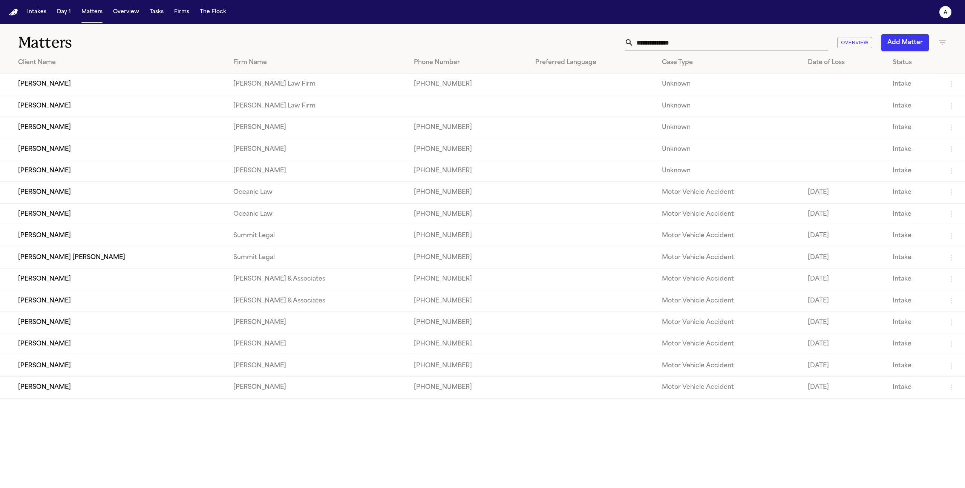
click at [86, 150] on td "[PERSON_NAME]" at bounding box center [113, 148] width 227 height 21
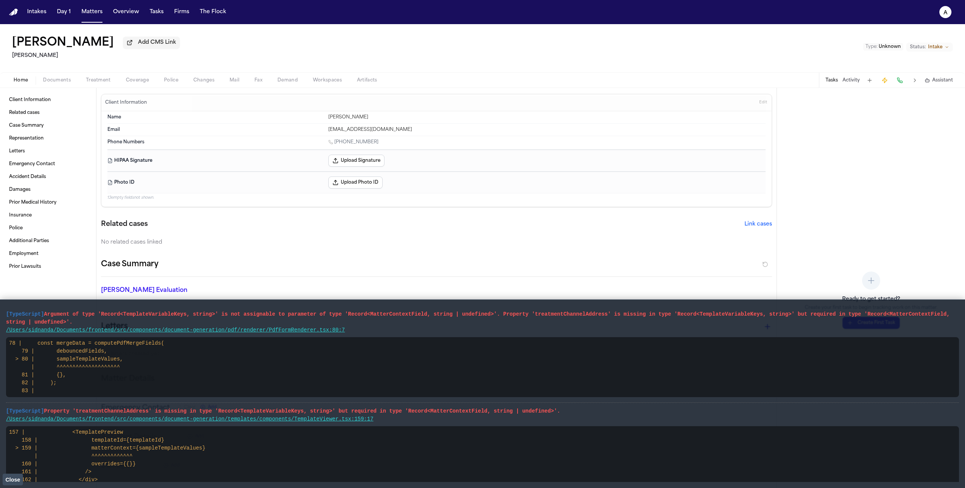
drag, startPoint x: 358, startPoint y: 406, endPoint x: 0, endPoint y: 308, distance: 371.4
click at [0, 308] on main "[TypeScript] Argument of type 'Record<TemplateVariableKeys, string>' is not ass…" at bounding box center [482, 393] width 965 height 188
click at [344, 479] on pre "157 | <TemplatePreview 158 | templateId={templateId} > 159 | matterContext={sam…" at bounding box center [482, 456] width 953 height 60
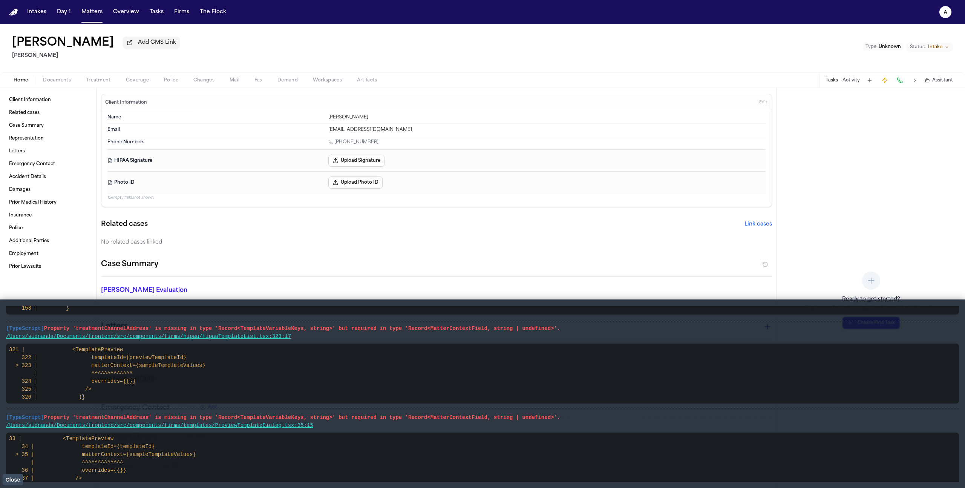
scroll to position [379, 0]
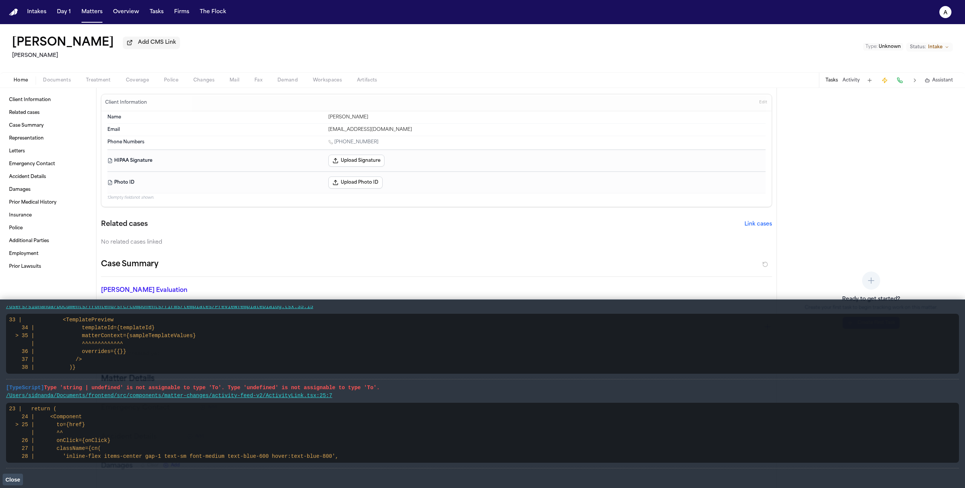
click at [17, 479] on span "Close" at bounding box center [12, 479] width 15 height 6
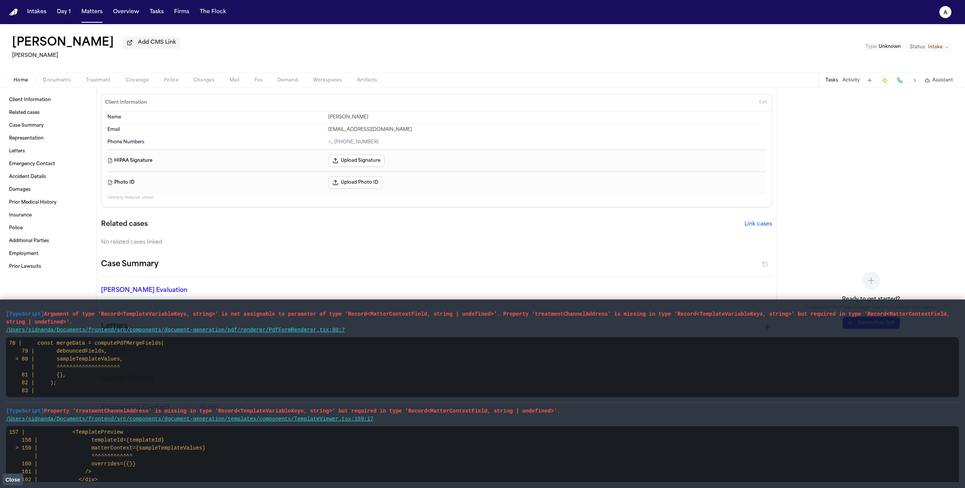
drag, startPoint x: 364, startPoint y: 462, endPoint x: 0, endPoint y: 316, distance: 392.6
click at [0, 316] on main "[TypeScript] Argument of type 'Record<TemplateVariableKeys, string>' is not ass…" at bounding box center [482, 393] width 965 height 188
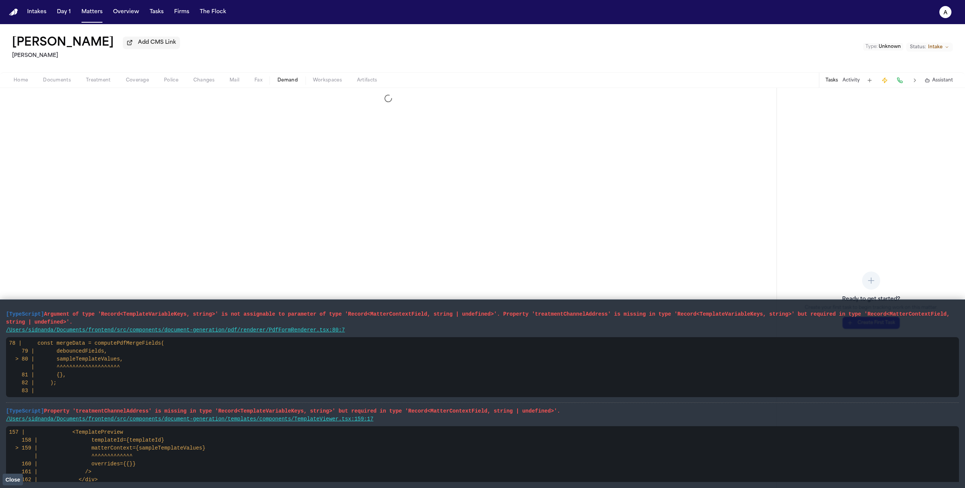
click at [301, 81] on button "Demand" at bounding box center [287, 80] width 35 height 9
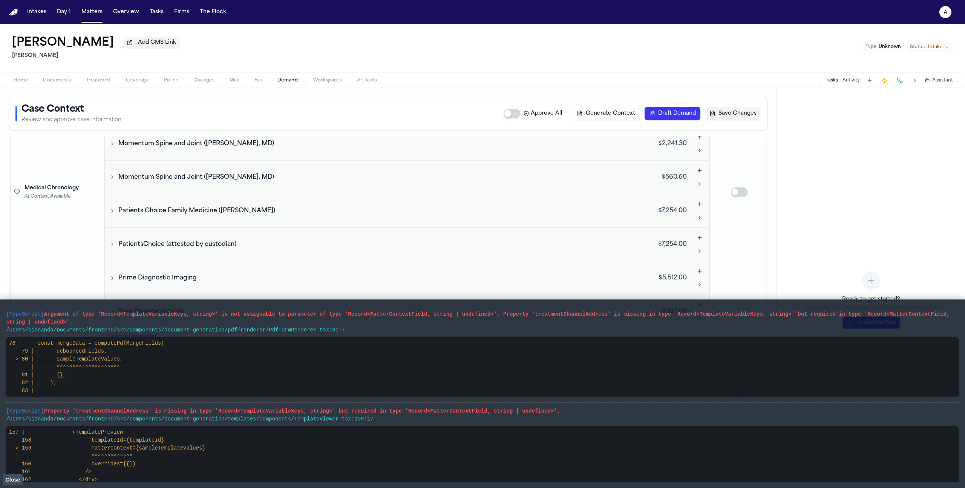
scroll to position [525, 0]
click at [12, 484] on button "Close" at bounding box center [13, 478] width 20 height 11
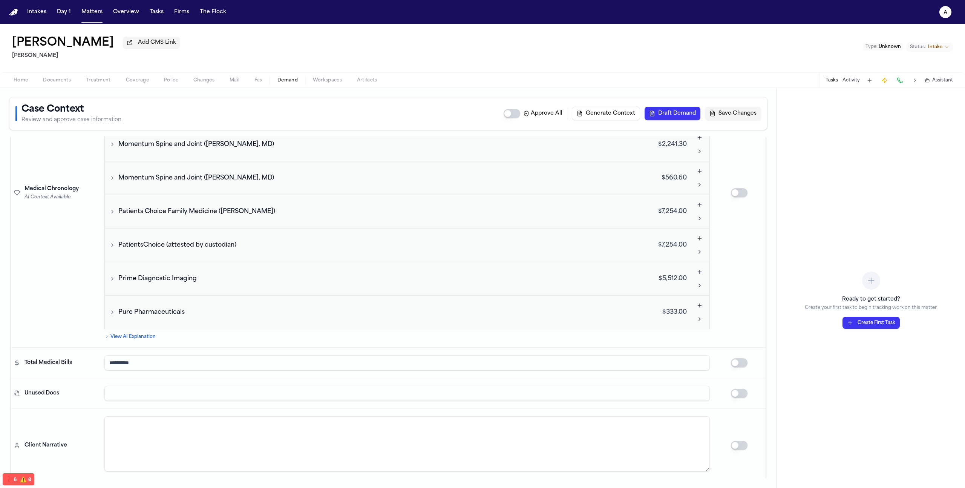
click at [173, 312] on span "Pure Pharmaceuticals" at bounding box center [151, 312] width 66 height 9
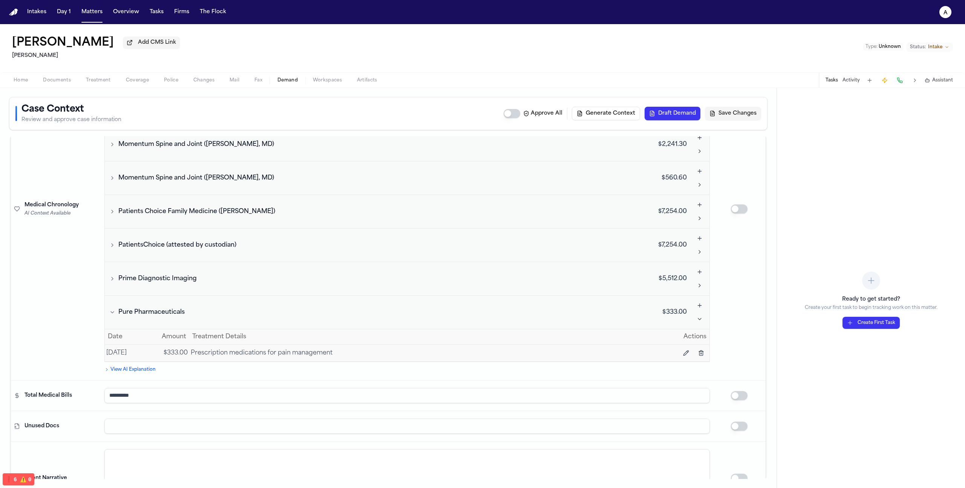
scroll to position [541, 0]
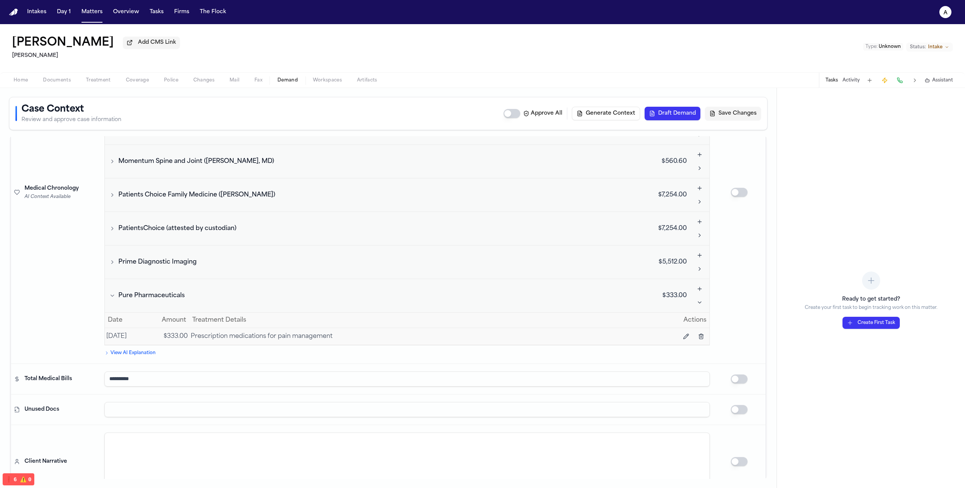
click at [188, 279] on td "Pure Pharmaceuticals" at bounding box center [373, 296] width 537 height 34
click at [200, 264] on button "Prime Diagnostic Imaging" at bounding box center [373, 261] width 531 height 9
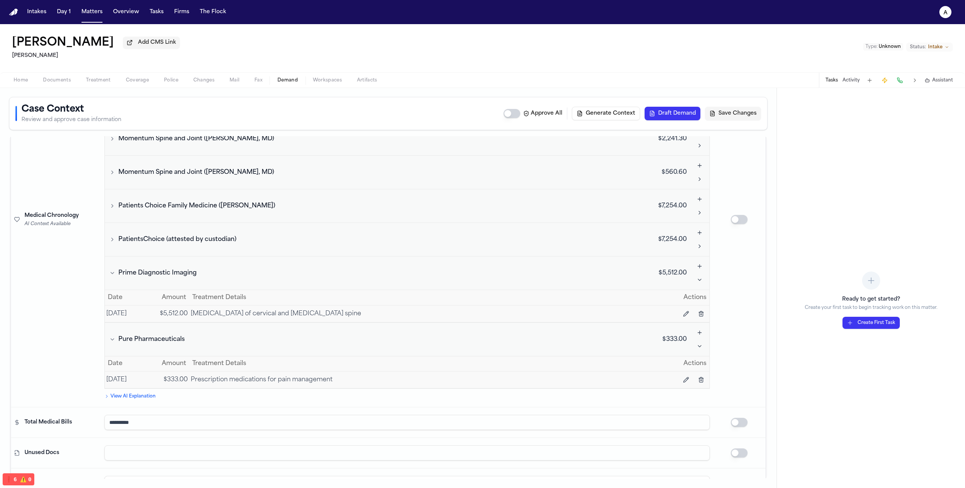
scroll to position [559, 0]
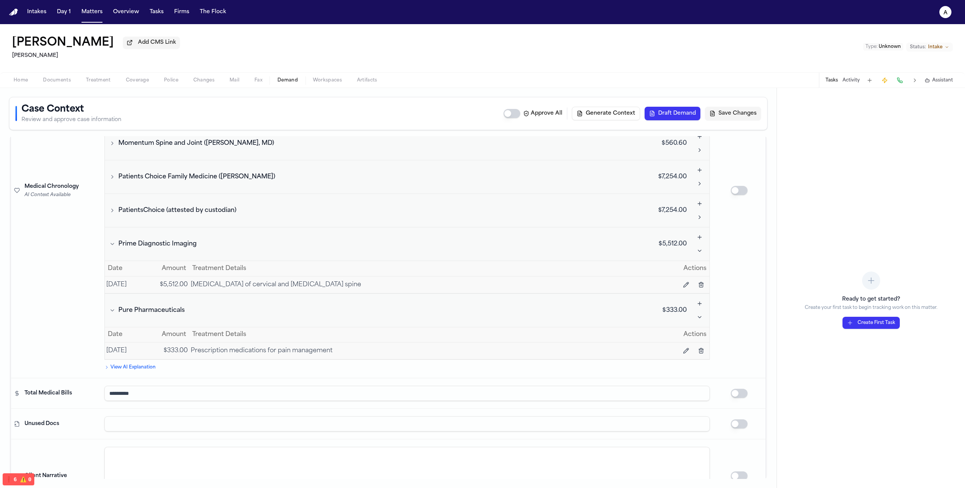
click at [632, 280] on td "MRI of cervical and lumbar spine" at bounding box center [425, 284] width 472 height 17
click at [449, 311] on button "Pure Pharmaceuticals" at bounding box center [373, 310] width 531 height 9
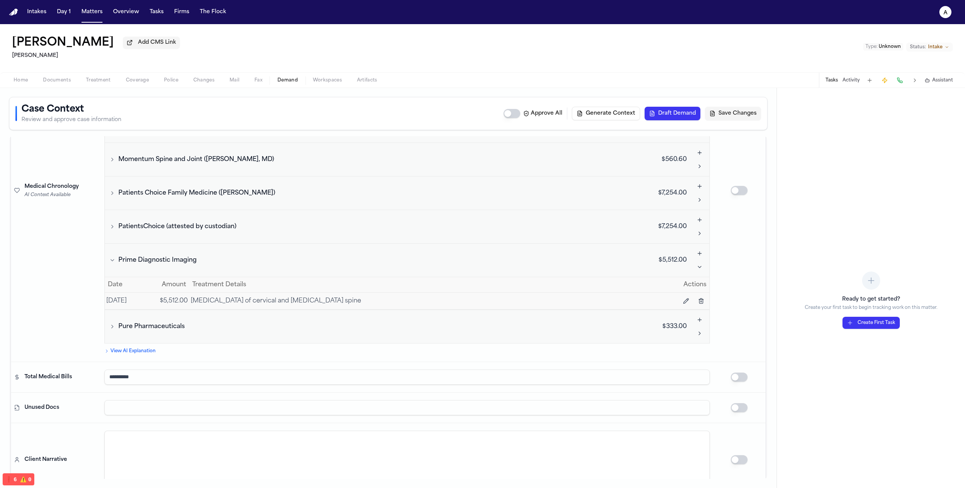
click at [366, 260] on button "Prime Diagnostic Imaging" at bounding box center [373, 260] width 531 height 9
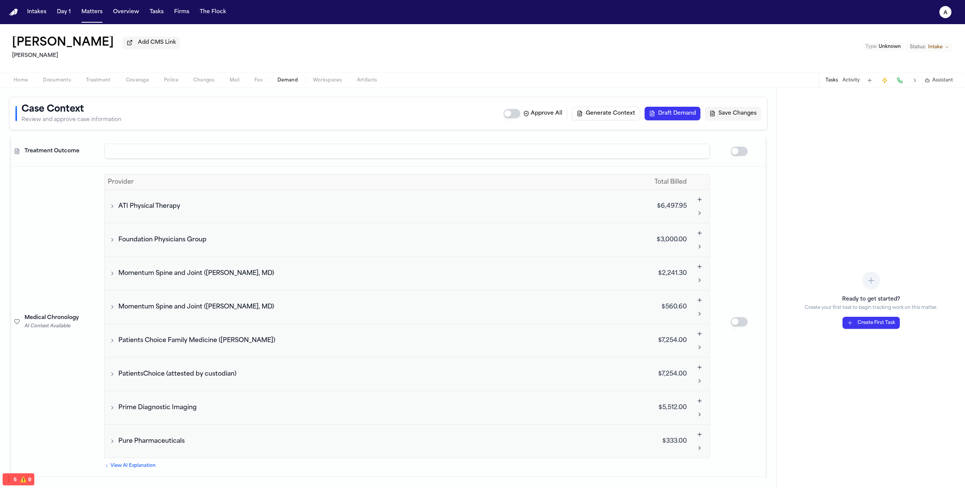
scroll to position [397, 0]
click at [697, 230] on button "Add visit for Foundation Physicians Group" at bounding box center [700, 232] width 14 height 14
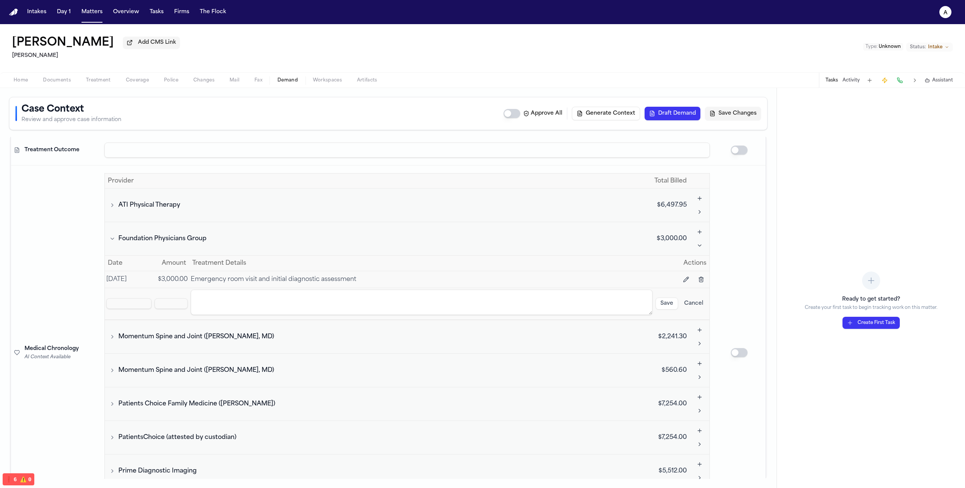
click at [472, 299] on textarea "Edit description for visit 2 at Foundation Physicians Group" at bounding box center [422, 302] width 462 height 26
click at [176, 302] on input "Edit amount for visit 2 at Foundation Physicians Group" at bounding box center [171, 303] width 33 height 11
type input "***"
click at [123, 304] on input "Edit date for visit 2 at Foundation Physicians Group" at bounding box center [128, 303] width 45 height 11
type input "**********"
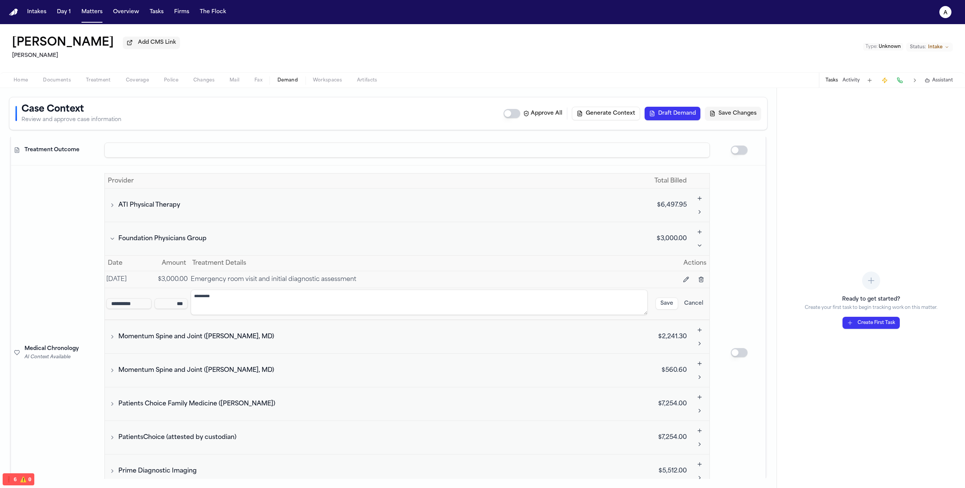
type textarea "**********"
click at [668, 303] on button "Save" at bounding box center [666, 303] width 23 height 12
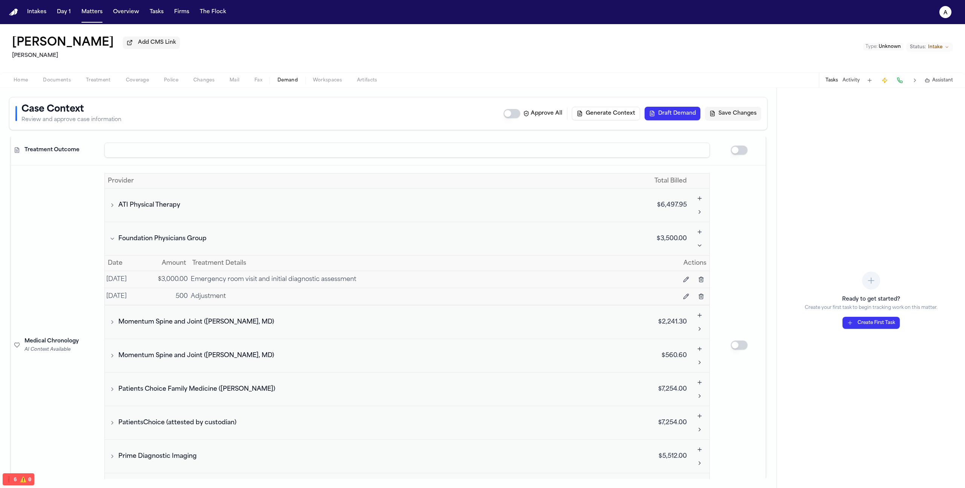
click at [629, 228] on td "Foundation Physicians Group" at bounding box center [373, 239] width 537 height 34
click at [109, 240] on button "Foundation Physicians Group" at bounding box center [373, 238] width 531 height 9
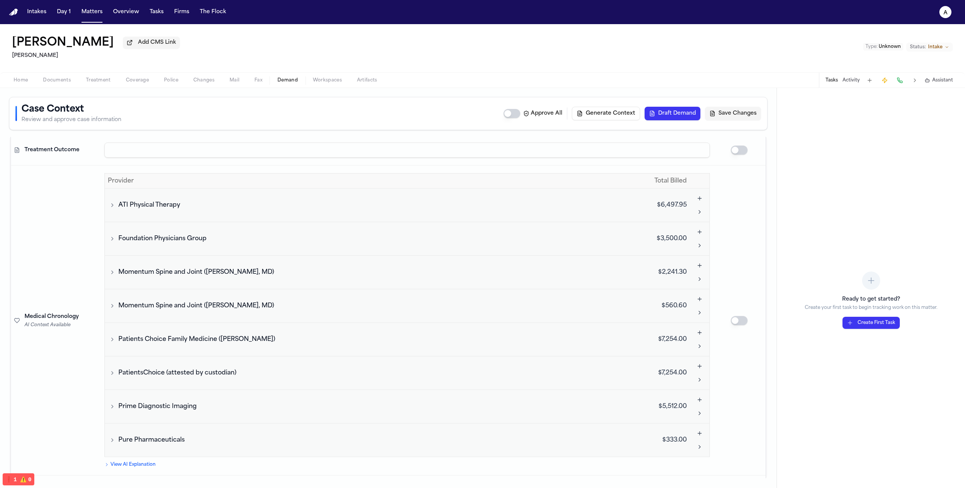
click at [24, 476] on span "⚠️" at bounding box center [23, 479] width 7 height 6
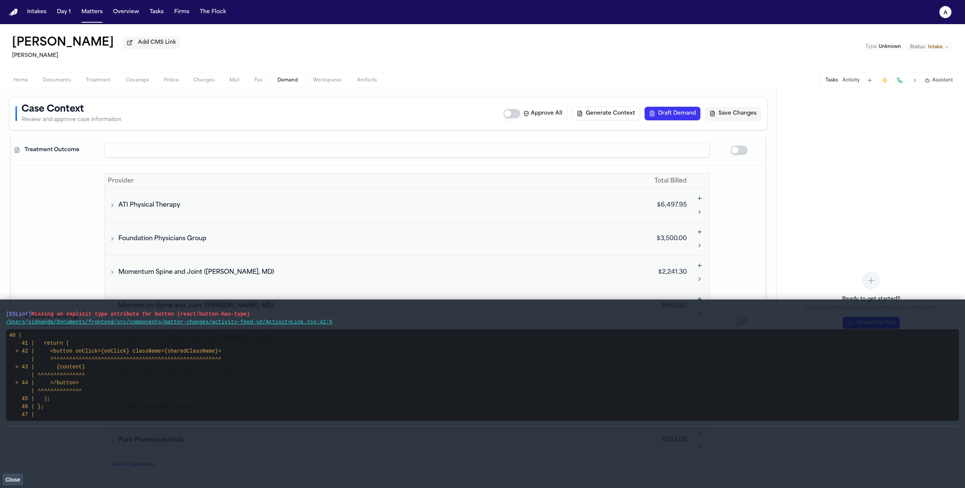
drag, startPoint x: 85, startPoint y: 412, endPoint x: 0, endPoint y: 308, distance: 133.6
click at [0, 308] on main "[ESLint] Missing an explicit type attribute for button (react/button-has-type) …" at bounding box center [482, 393] width 965 height 188
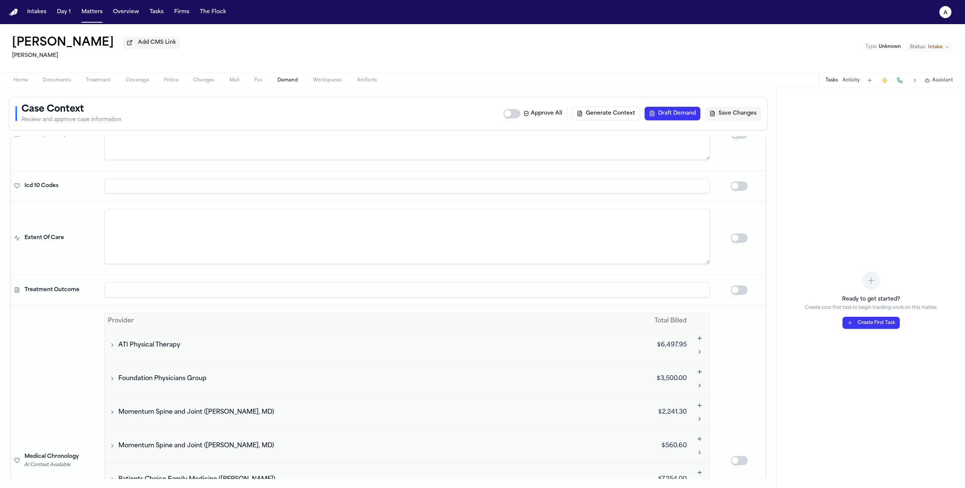
scroll to position [206, 0]
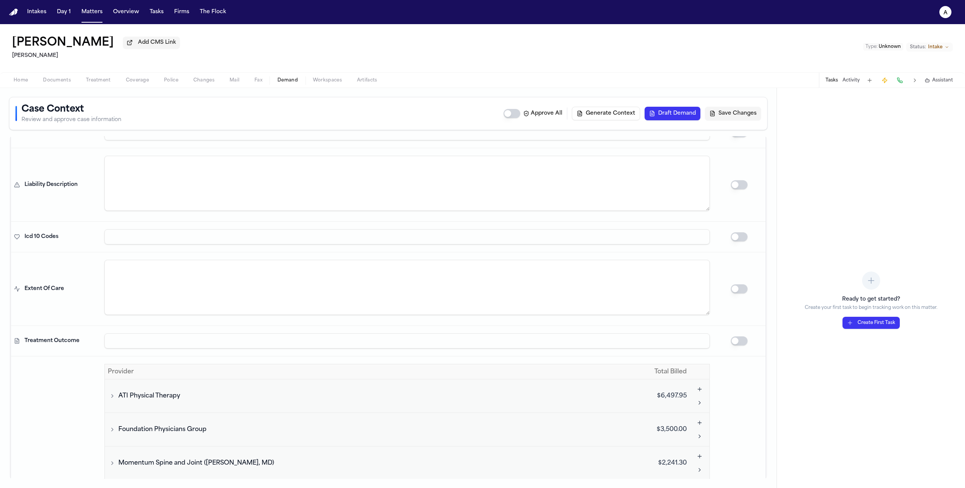
click at [593, 117] on button "Generate Context" at bounding box center [606, 114] width 68 height 14
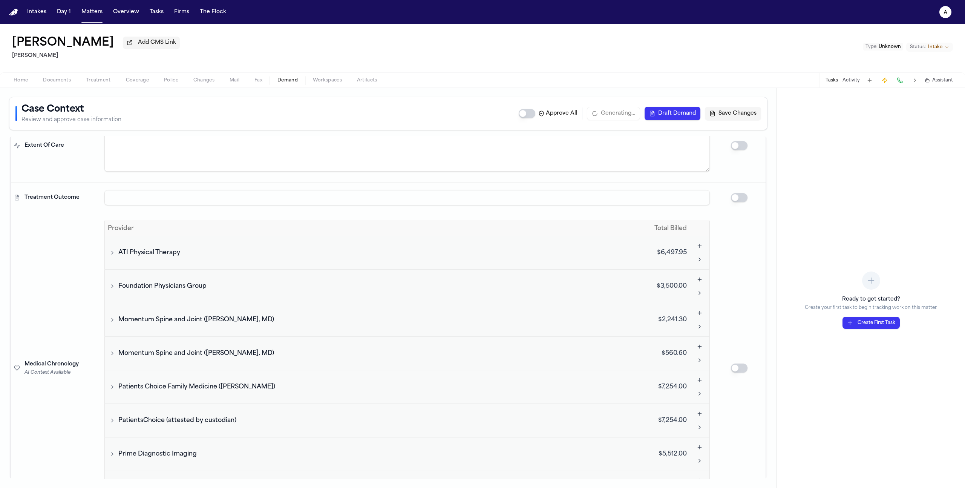
scroll to position [410, 0]
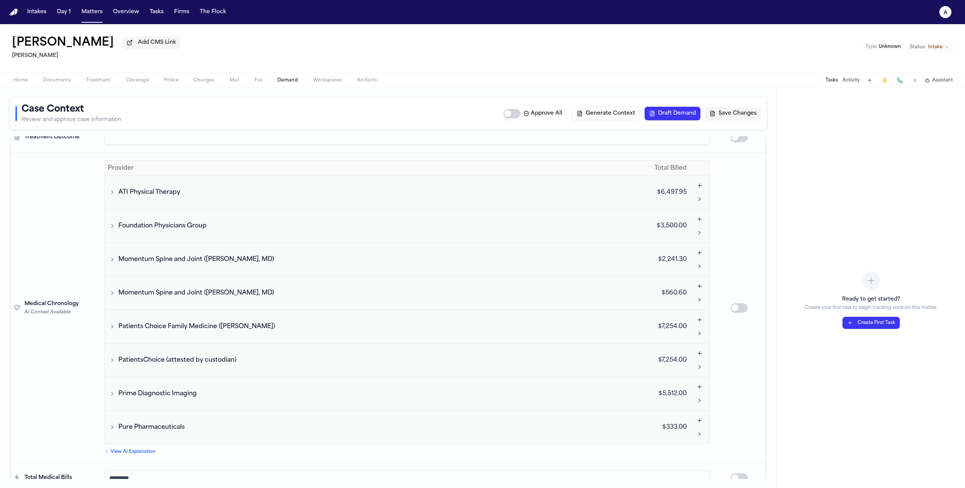
click at [611, 113] on button "Generate Context" at bounding box center [606, 114] width 68 height 14
click at [627, 114] on button "Generate Context" at bounding box center [606, 114] width 68 height 14
click at [515, 113] on button "Approve All" at bounding box center [512, 113] width 17 height 9
click at [626, 116] on button "Generate Context" at bounding box center [606, 114] width 68 height 14
click at [731, 307] on button "button" at bounding box center [739, 307] width 17 height 9
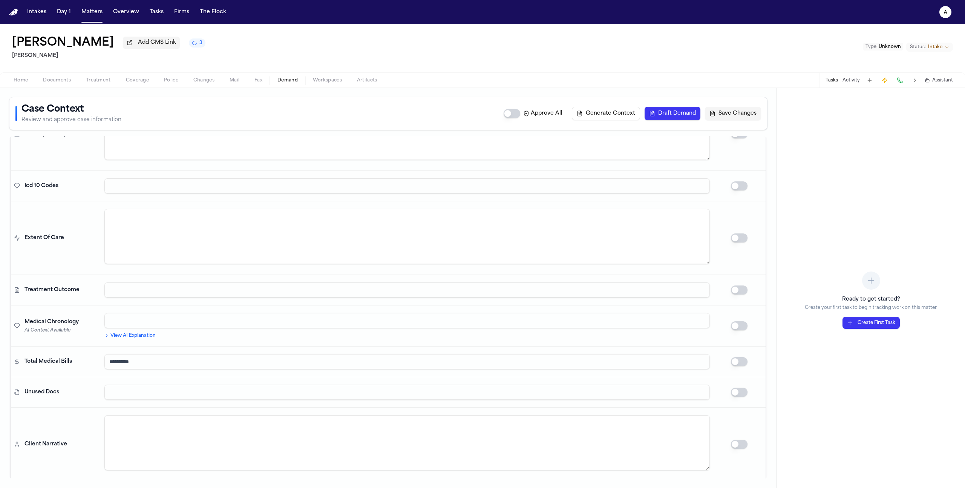
scroll to position [254, 0]
drag, startPoint x: 171, startPoint y: 44, endPoint x: 156, endPoint y: 47, distance: 15.5
click at [171, 44] on div "[PERSON_NAME] Add CMS Link 3 [PERSON_NAME] Type : Unknown Status: Intake" at bounding box center [482, 48] width 965 height 48
click at [192, 46] on icon "3 active tasks" at bounding box center [194, 42] width 5 height 5
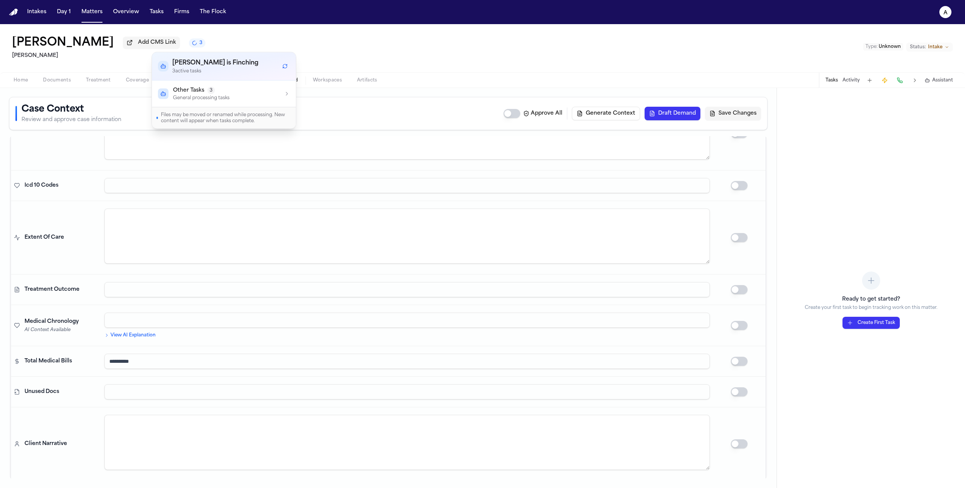
click at [229, 102] on button "Other Tasks 3 General processing tasks" at bounding box center [224, 94] width 144 height 26
